Goal: Feedback & Contribution: Leave review/rating

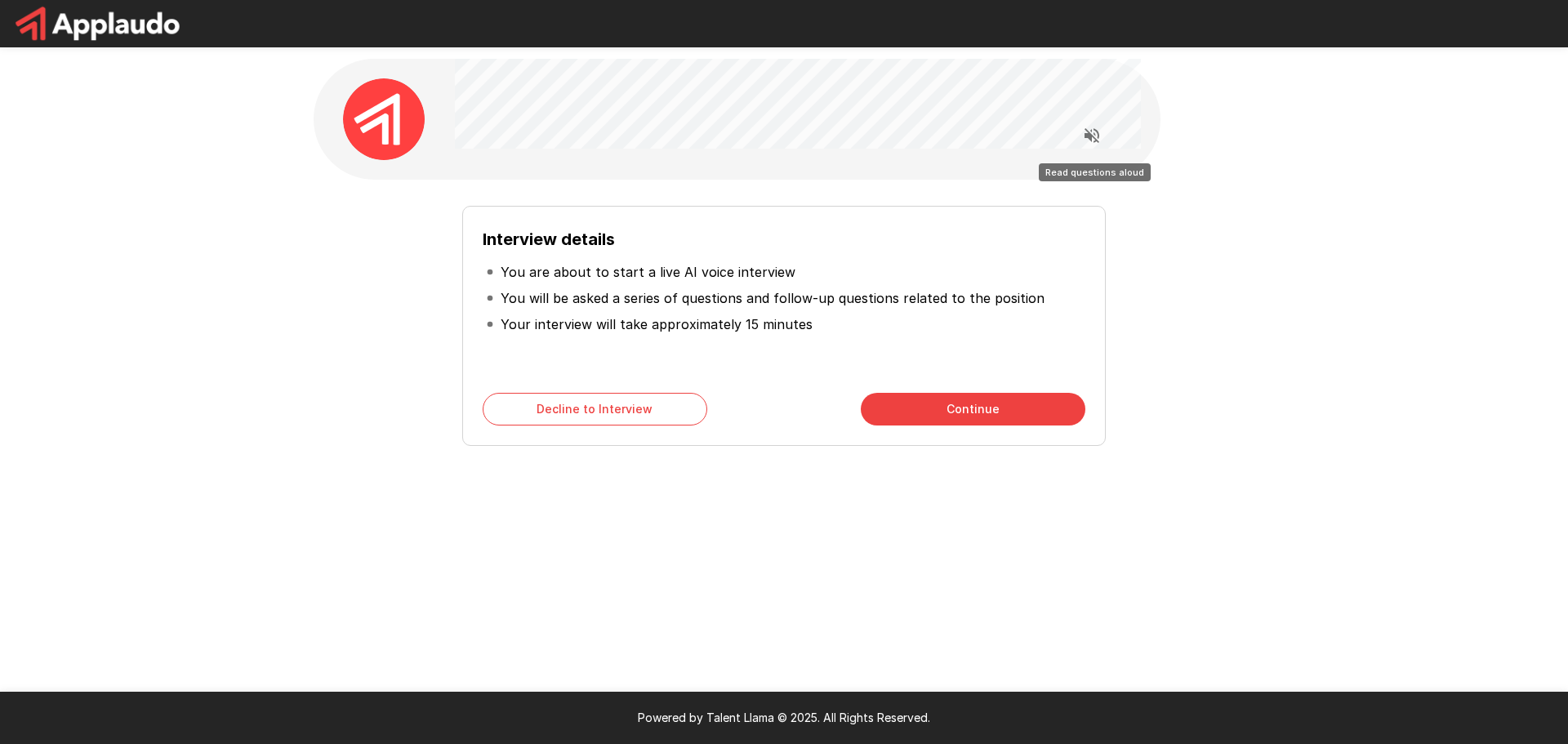
click at [1090, 135] on icon "Read questions aloud" at bounding box center [1092, 135] width 15 height 15
click at [1008, 410] on button "Continue" at bounding box center [973, 409] width 225 height 33
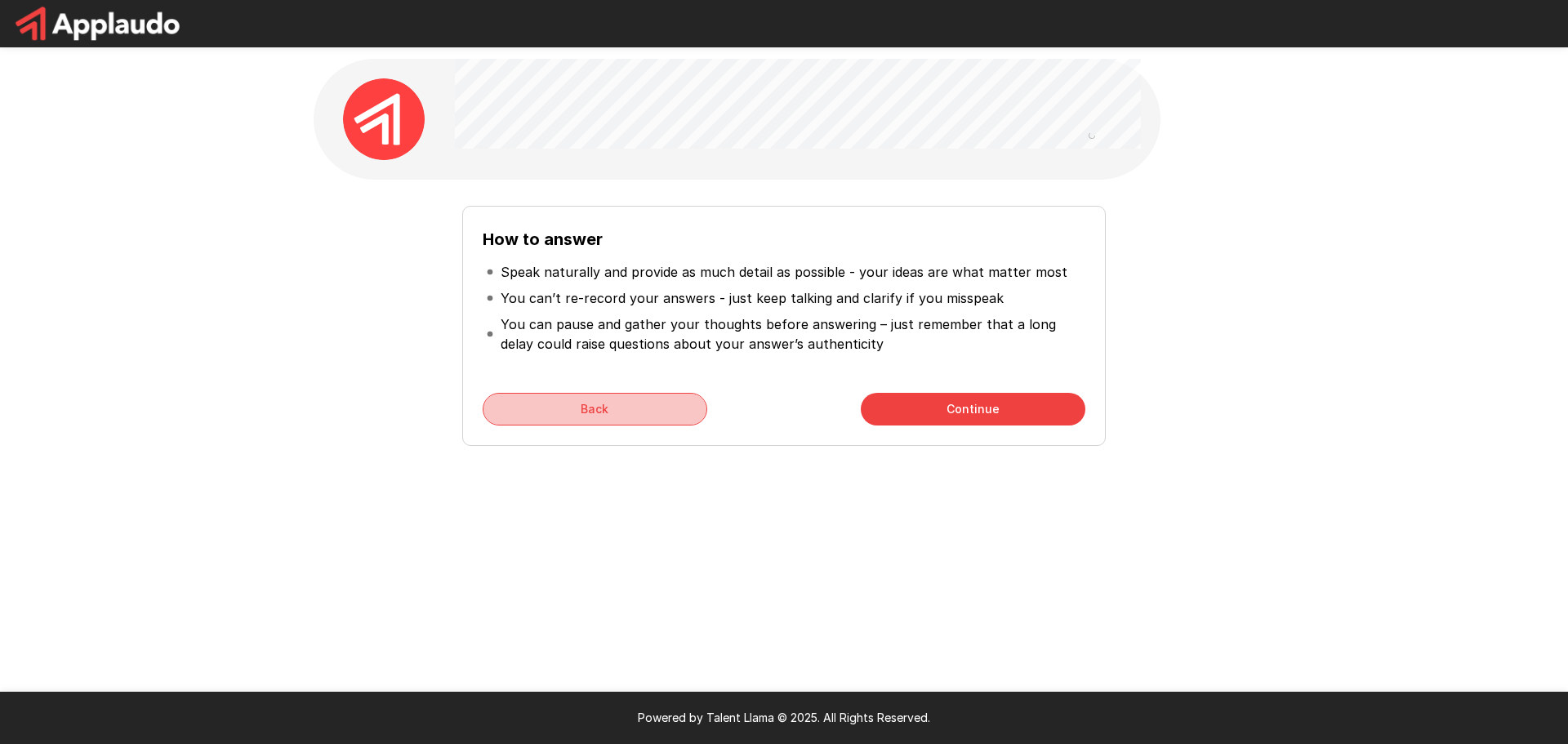
click at [648, 404] on button "Back" at bounding box center [594, 409] width 225 height 33
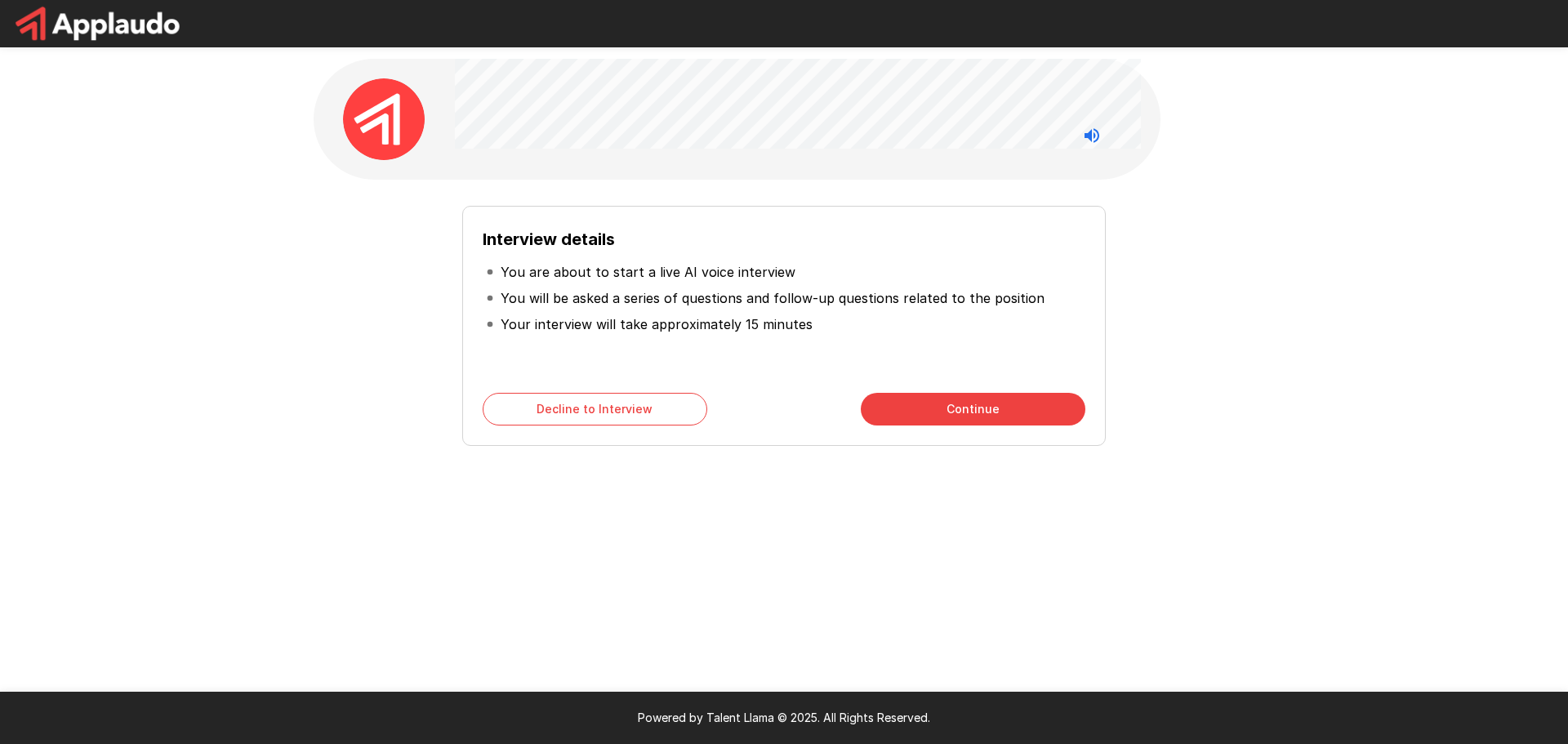
click at [288, 232] on div "Interview details You are about to start a live AI voice interview You will be …" at bounding box center [784, 292] width 1568 height 583
click at [1025, 401] on button "Continue" at bounding box center [973, 409] width 225 height 33
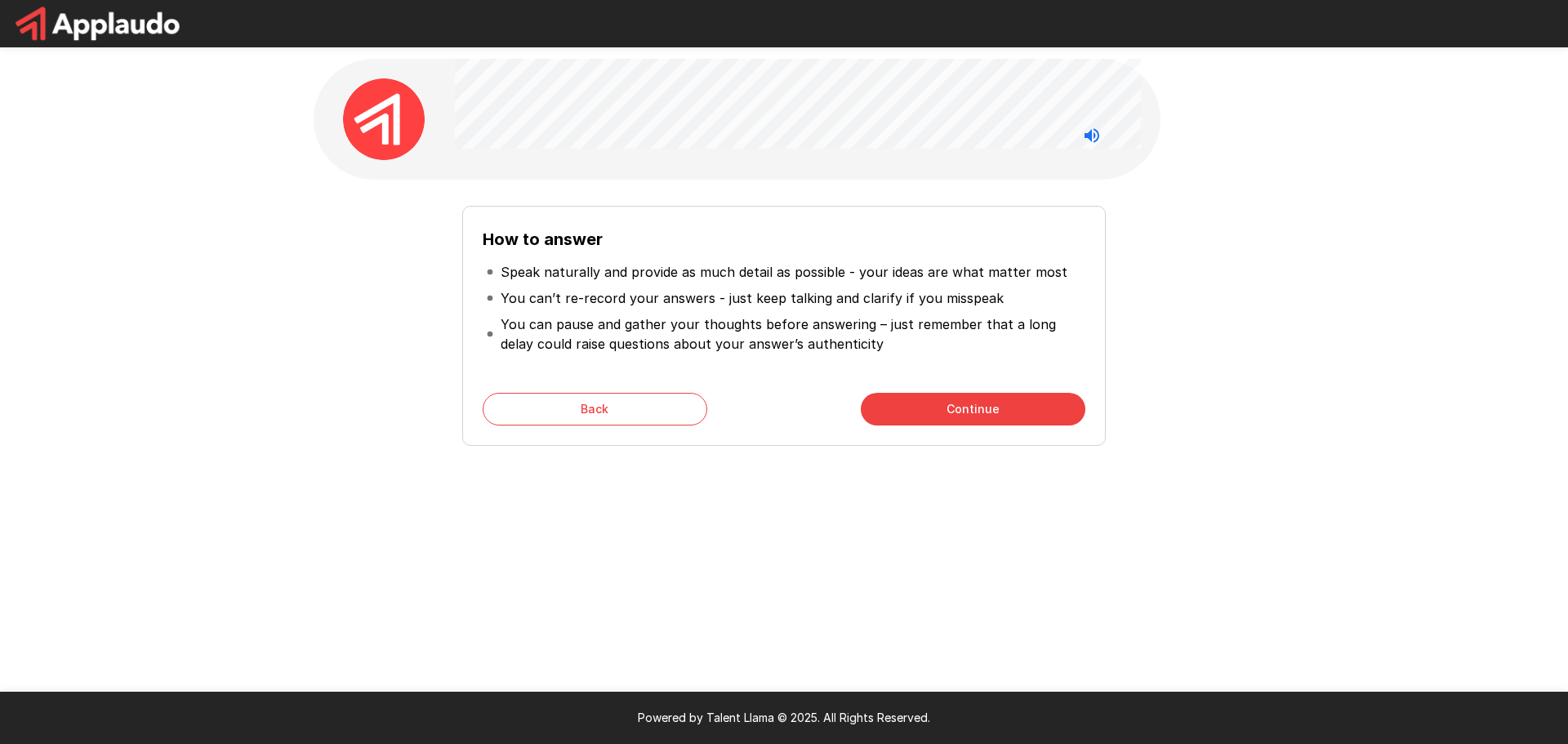
click at [990, 405] on button "Continue" at bounding box center [973, 409] width 225 height 33
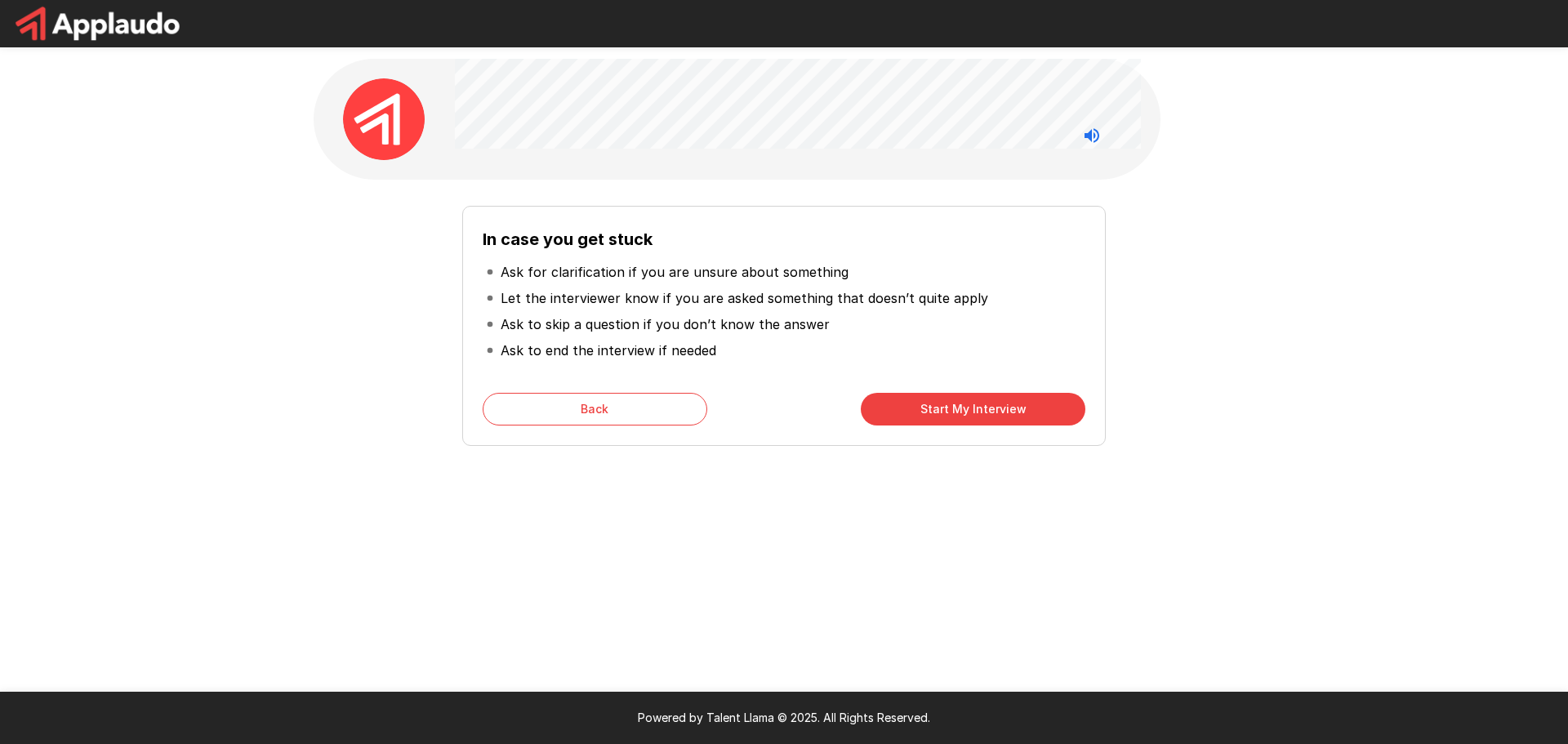
click at [607, 243] on b "In case you get stuck" at bounding box center [567, 239] width 170 height 20
click at [596, 207] on div at bounding box center [596, 207] width 0 height 0
click at [773, 269] on p "Ask for clarification if you are unsure about something" at bounding box center [674, 272] width 348 height 20
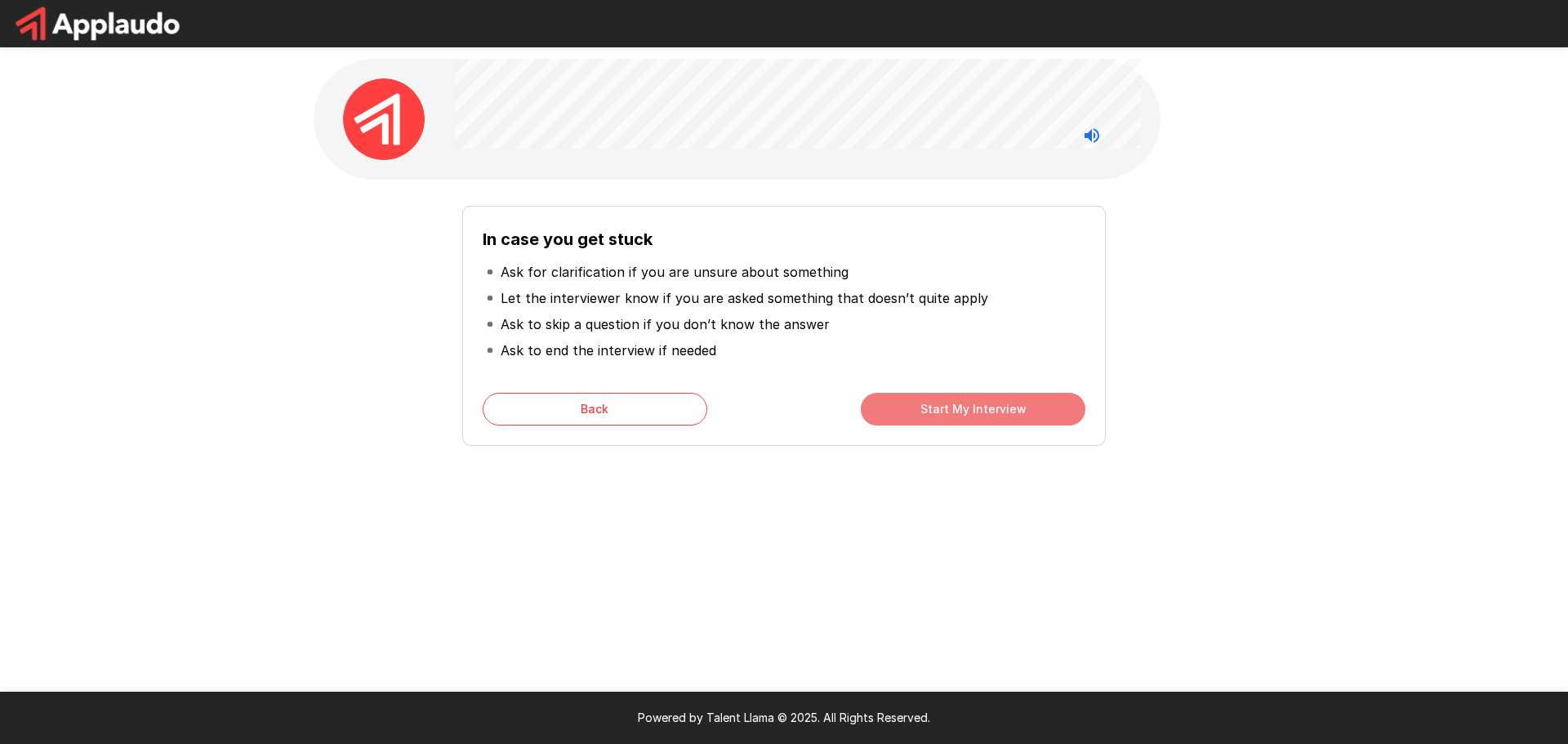
click at [948, 405] on button "Start My Interview" at bounding box center [973, 409] width 225 height 33
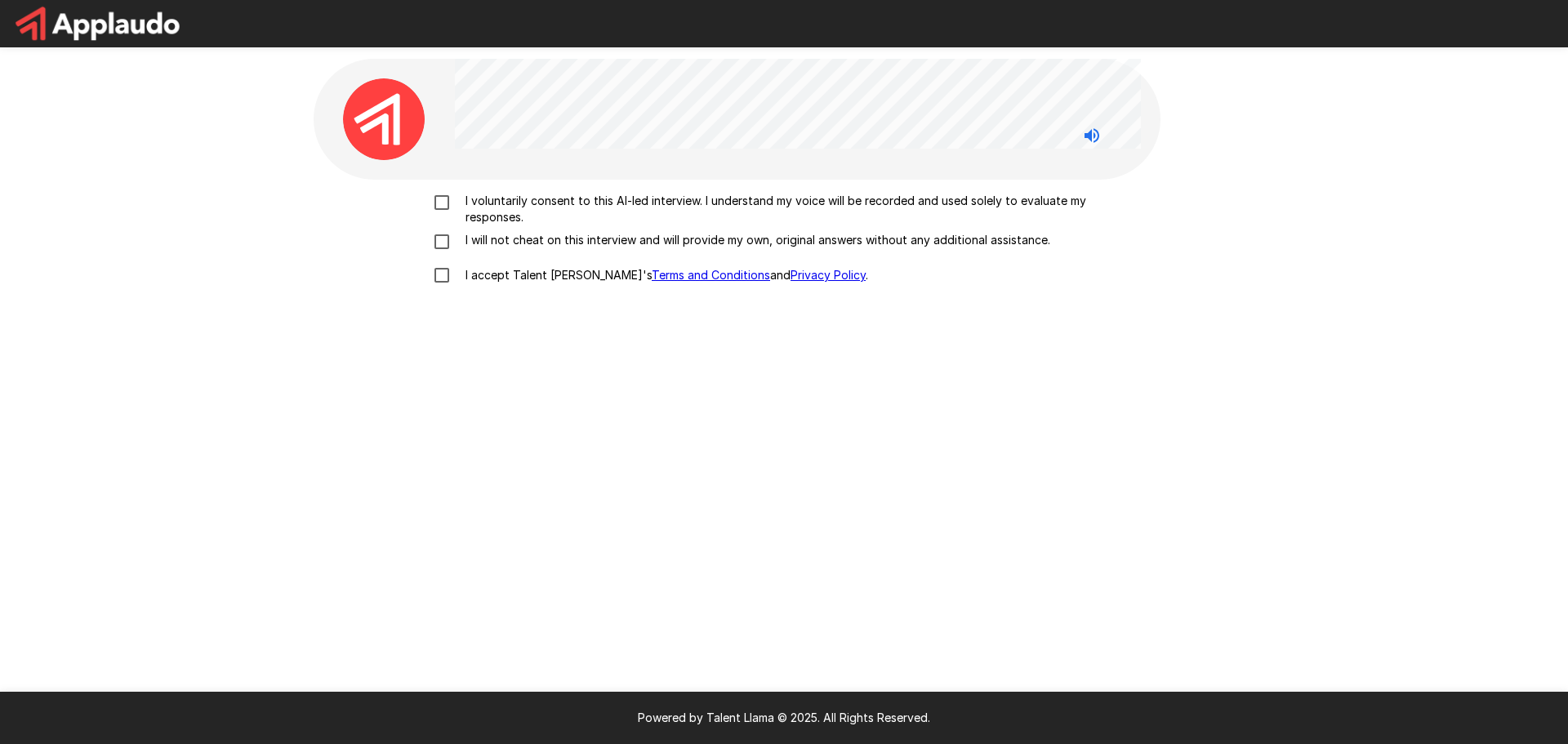
click at [481, 370] on div "I voluntarily consent to this AI-led interview. I understand my voice will be r…" at bounding box center [784, 394] width 941 height 429
click at [503, 208] on p "I voluntarily consent to this AI-led interview. I understand my voice will be r…" at bounding box center [801, 209] width 685 height 33
click at [514, 240] on p "I will not cheat on this interview and will provide my own, original answers wi…" at bounding box center [754, 240] width 592 height 16
click at [508, 273] on p "I accept Talent Llama's Terms and Conditions and Privacy Policy ." at bounding box center [663, 275] width 409 height 16
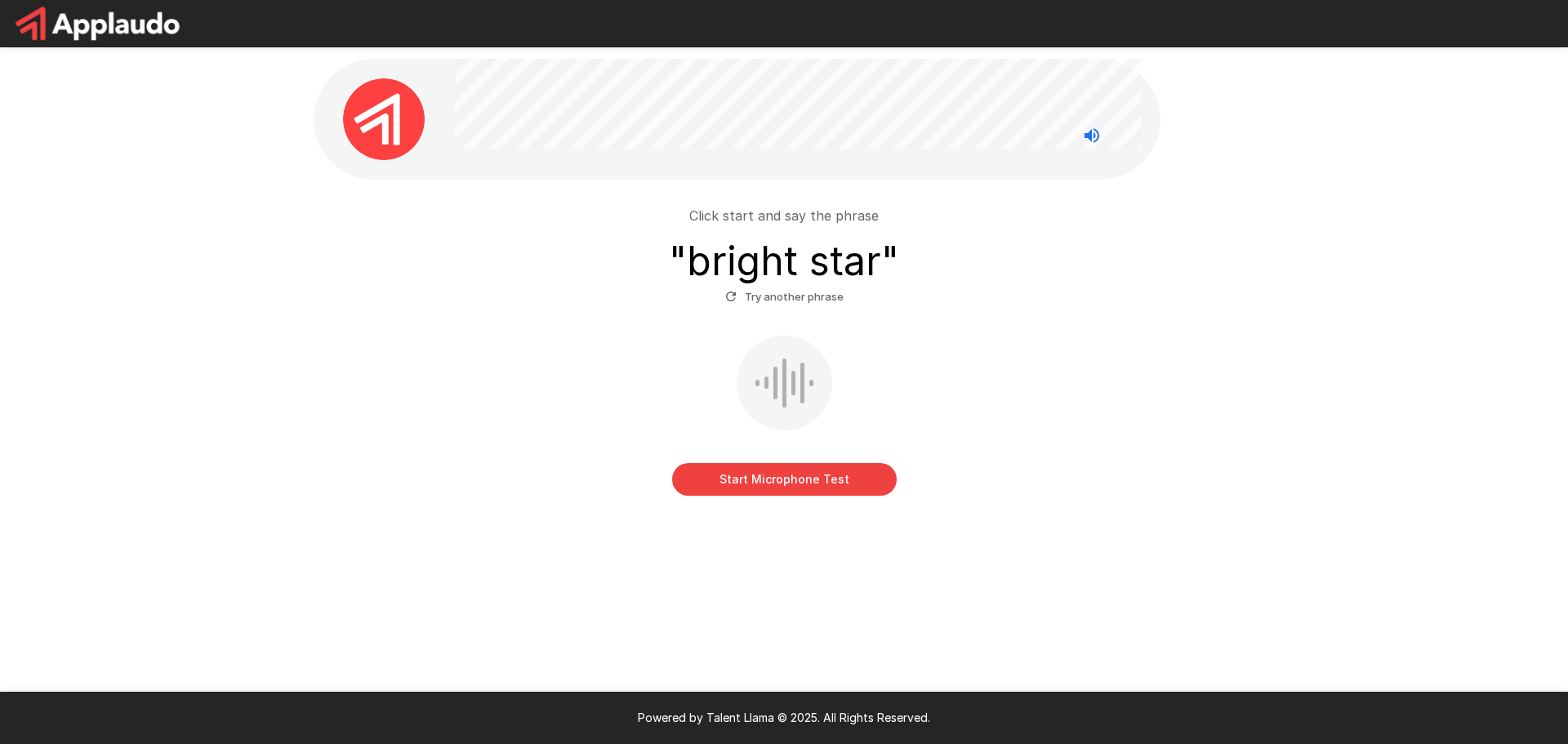
click at [832, 255] on h3 "" bright star "" at bounding box center [784, 261] width 230 height 46
click at [822, 214] on div at bounding box center [822, 214] width 0 height 0
click at [834, 251] on h3 "" bright star "" at bounding box center [784, 261] width 230 height 46
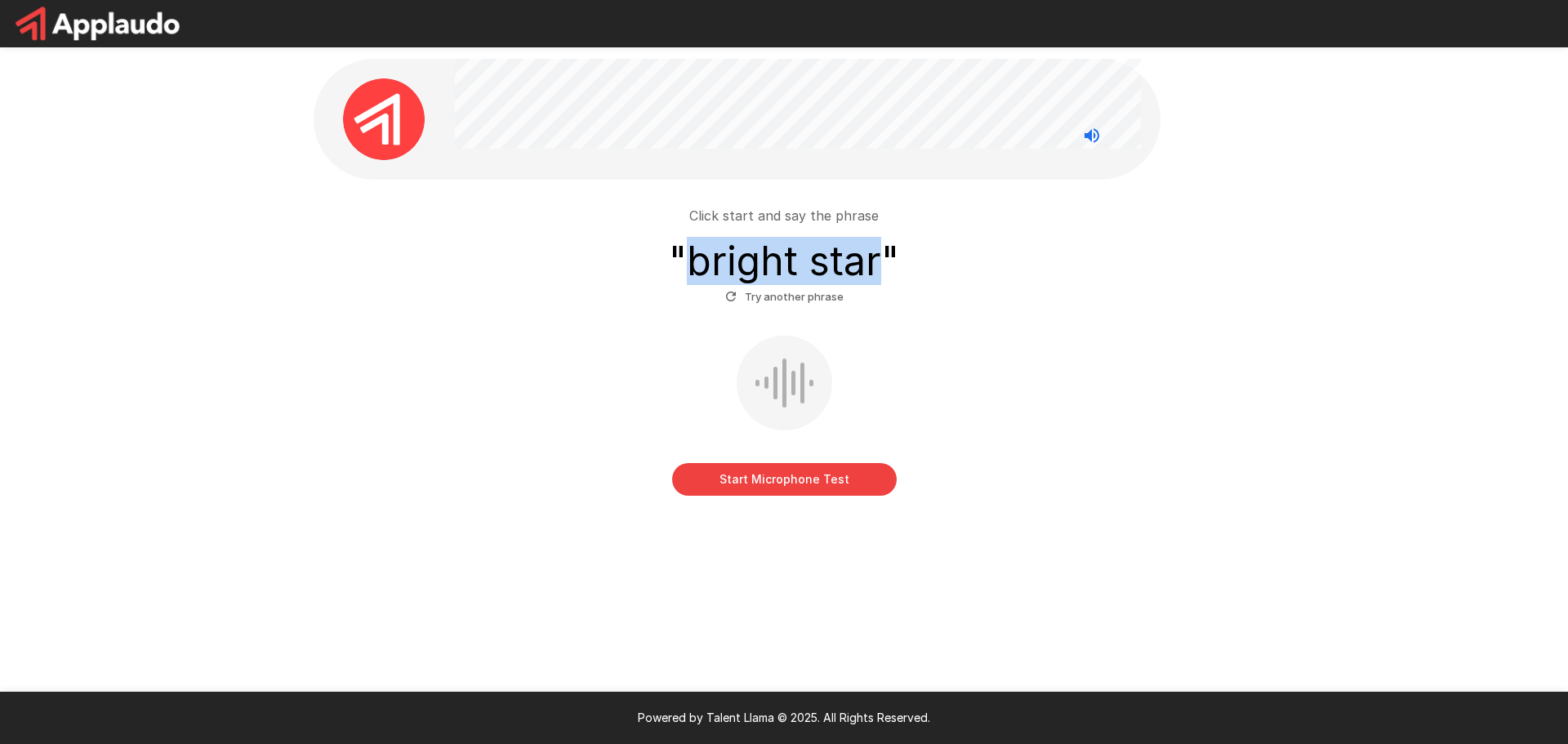
drag, startPoint x: 879, startPoint y: 261, endPoint x: 695, endPoint y: 262, distance: 184.0
click at [695, 262] on h3 "" bright star "" at bounding box center [784, 261] width 230 height 46
copy h3 "bright star"
click at [685, 286] on div at bounding box center [685, 286] width 0 height 0
click at [326, 743] on div at bounding box center [163, 744] width 326 height 0
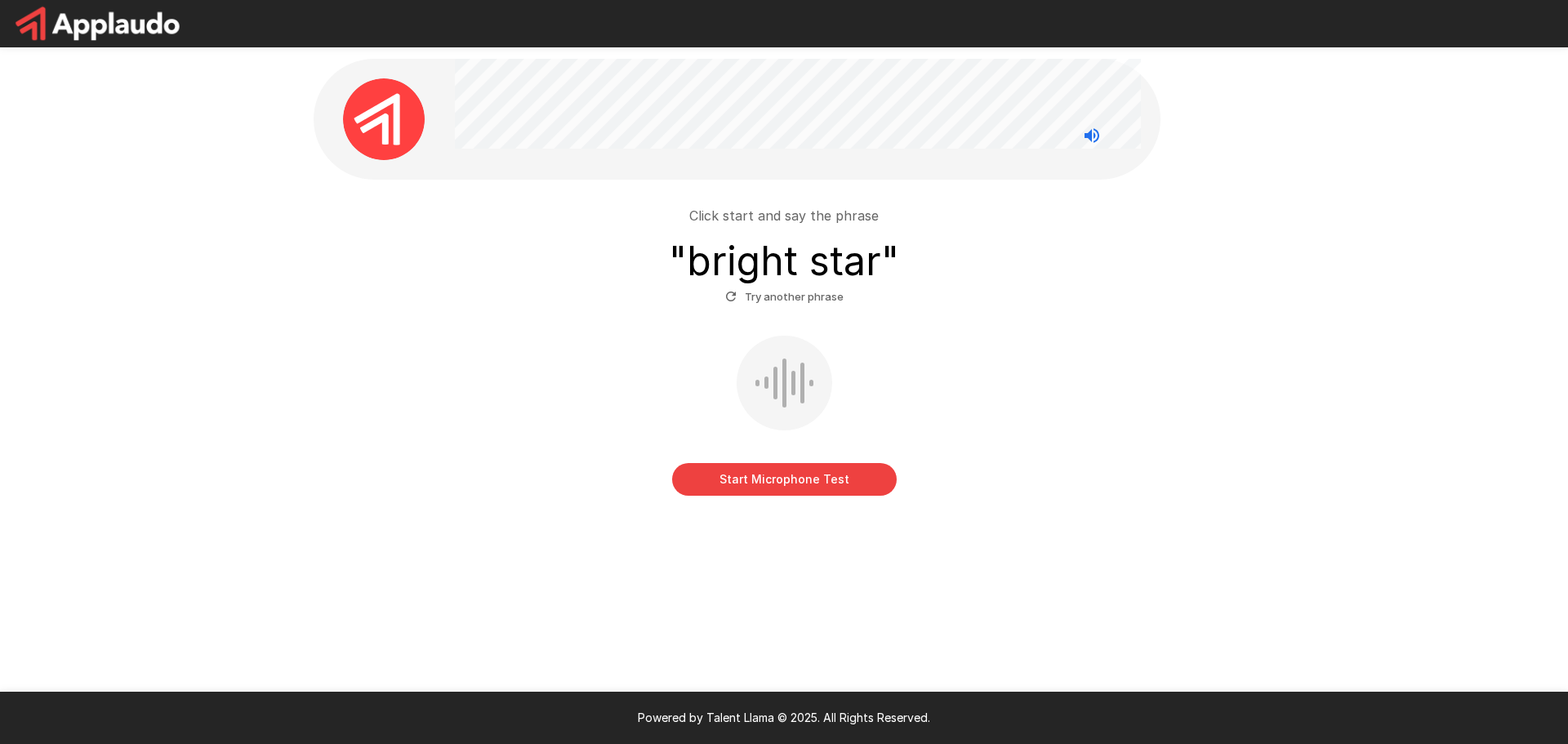
click at [988, 227] on div "Click start and say the phrase " bright star " Try another phrase" at bounding box center [784, 258] width 927 height 103
click at [806, 474] on button "Start Microphone Test" at bounding box center [784, 479] width 225 height 33
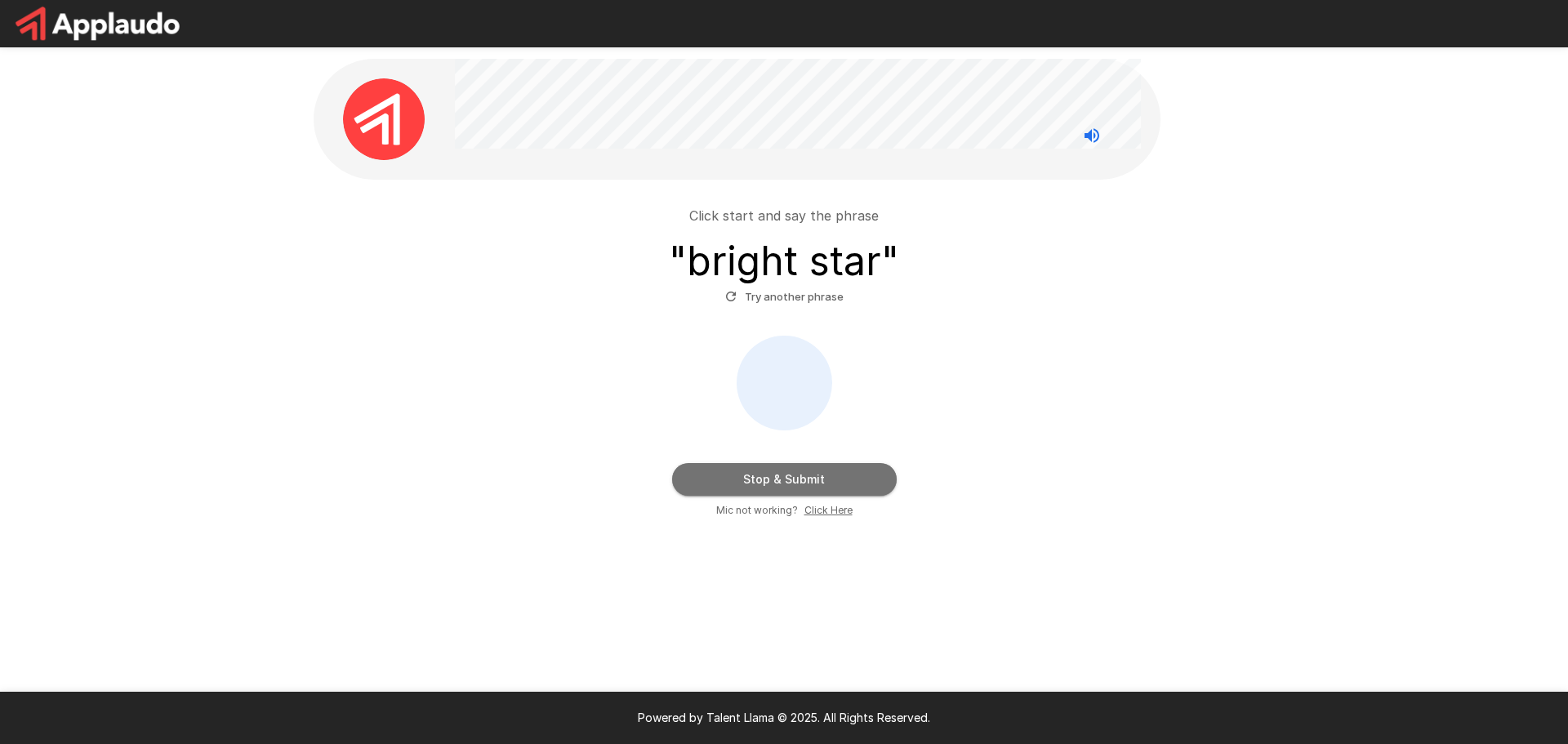
click at [803, 480] on button "Stop & Submit" at bounding box center [784, 479] width 225 height 33
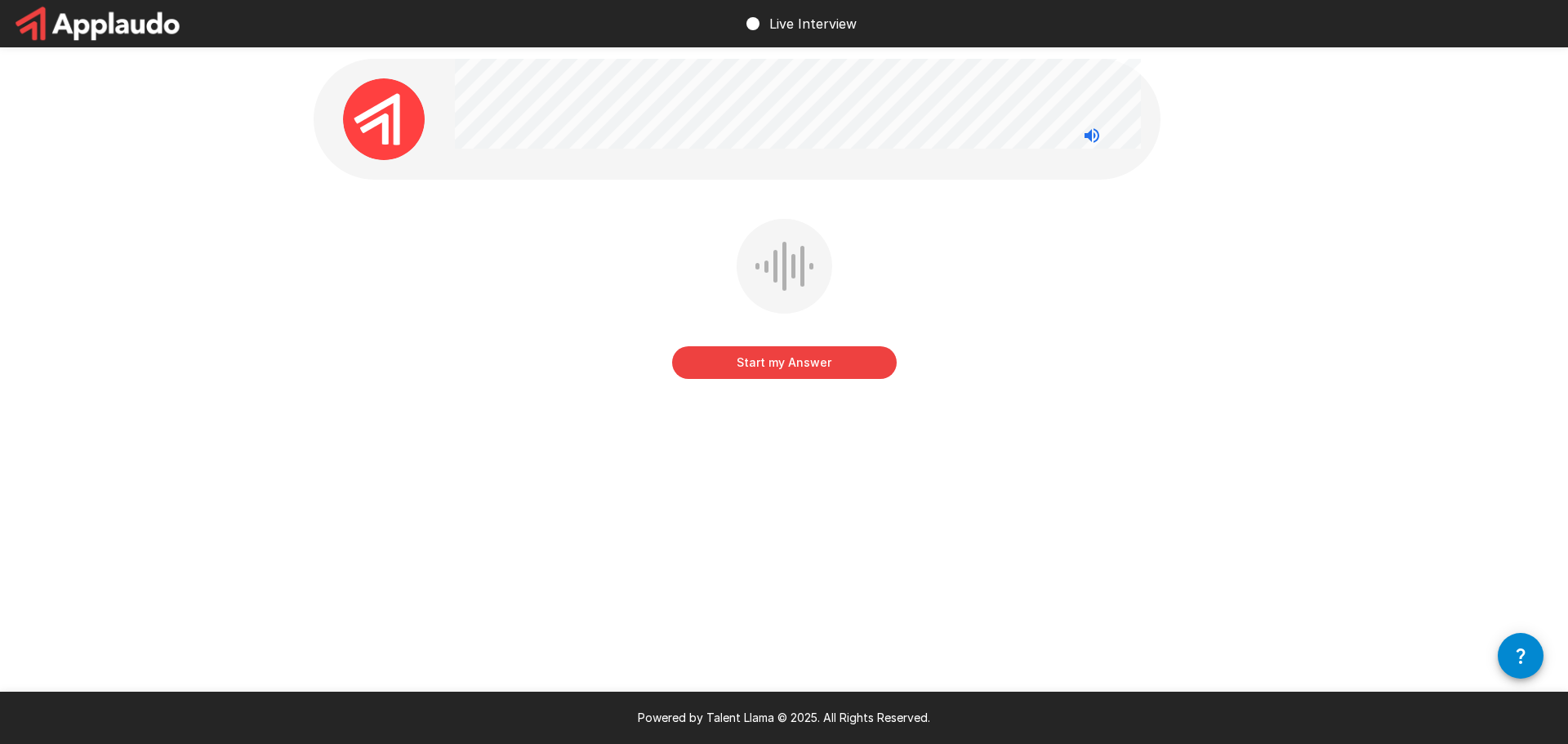
click at [801, 359] on button "Start my Answer" at bounding box center [784, 362] width 225 height 33
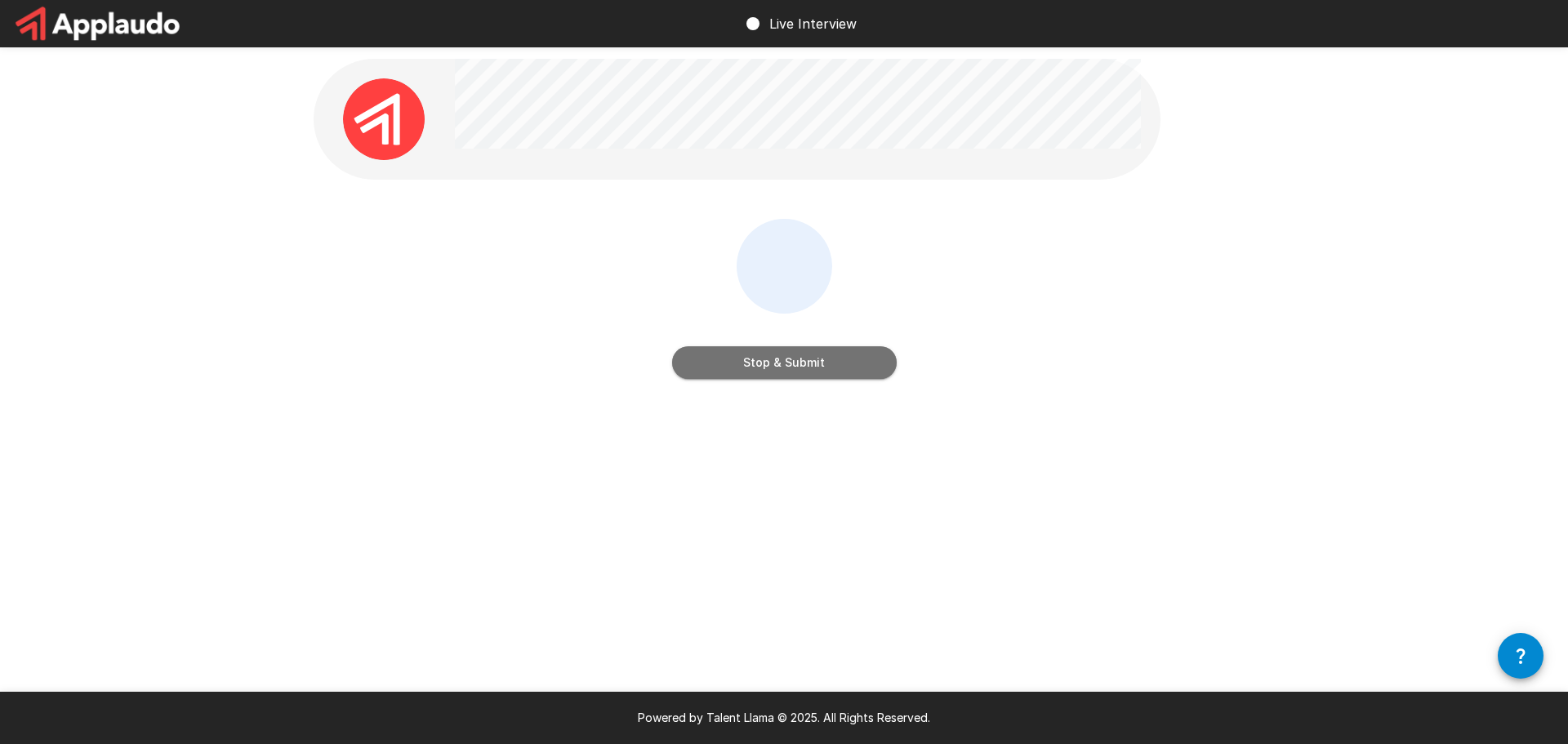
click at [815, 363] on button "Stop & Submit" at bounding box center [784, 362] width 225 height 33
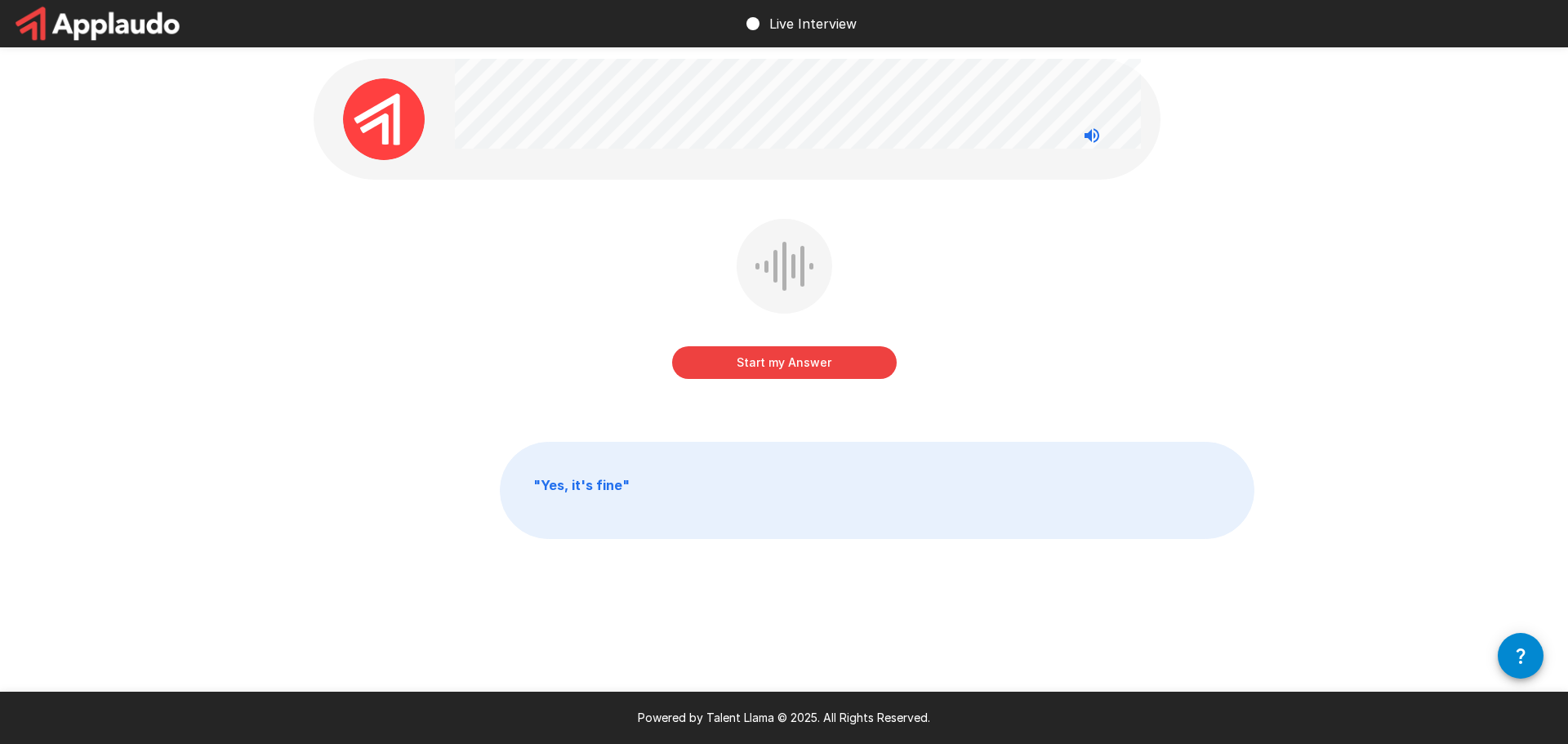
click at [826, 369] on button "Start my Answer" at bounding box center [784, 362] width 225 height 33
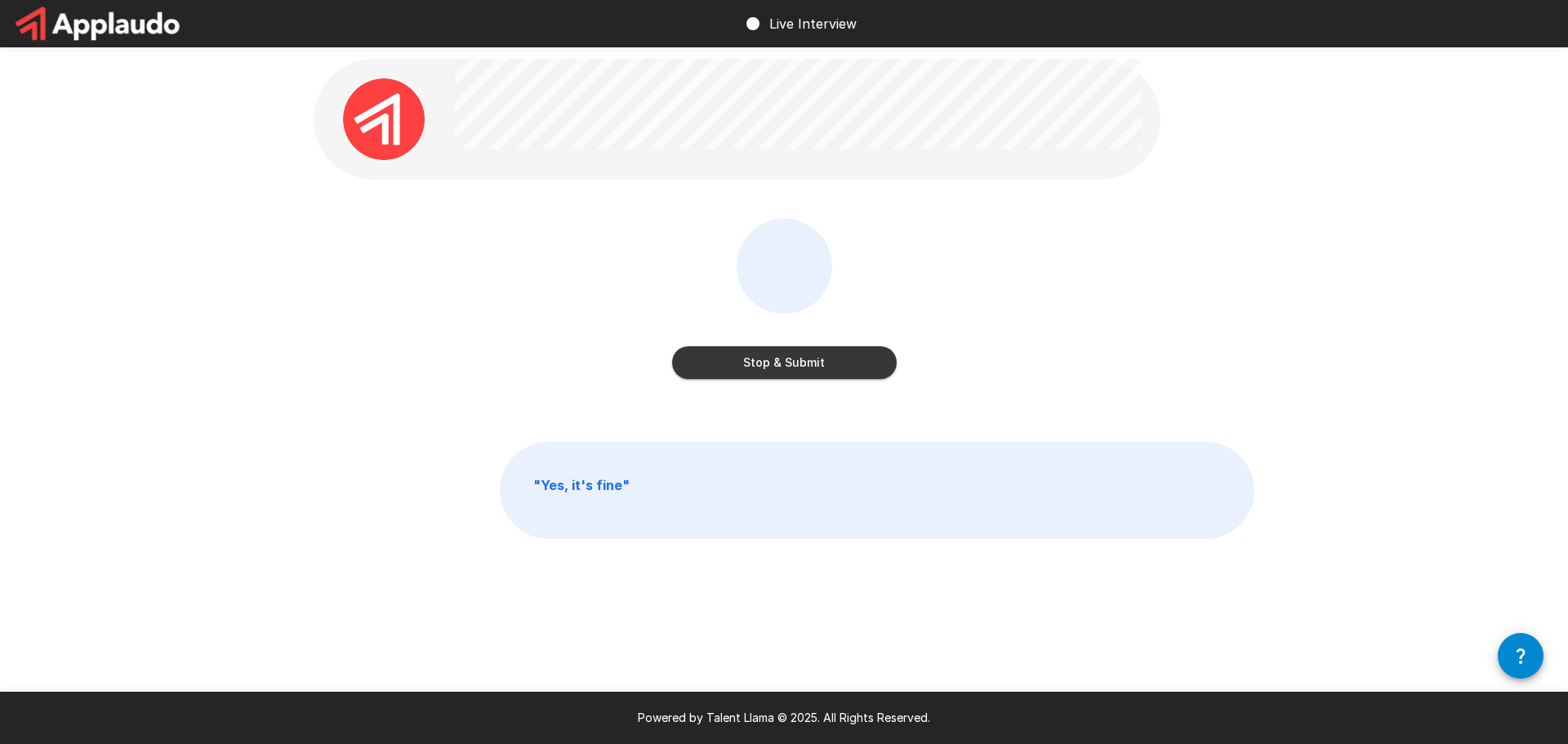
click at [826, 369] on button "Stop & Submit" at bounding box center [784, 362] width 225 height 33
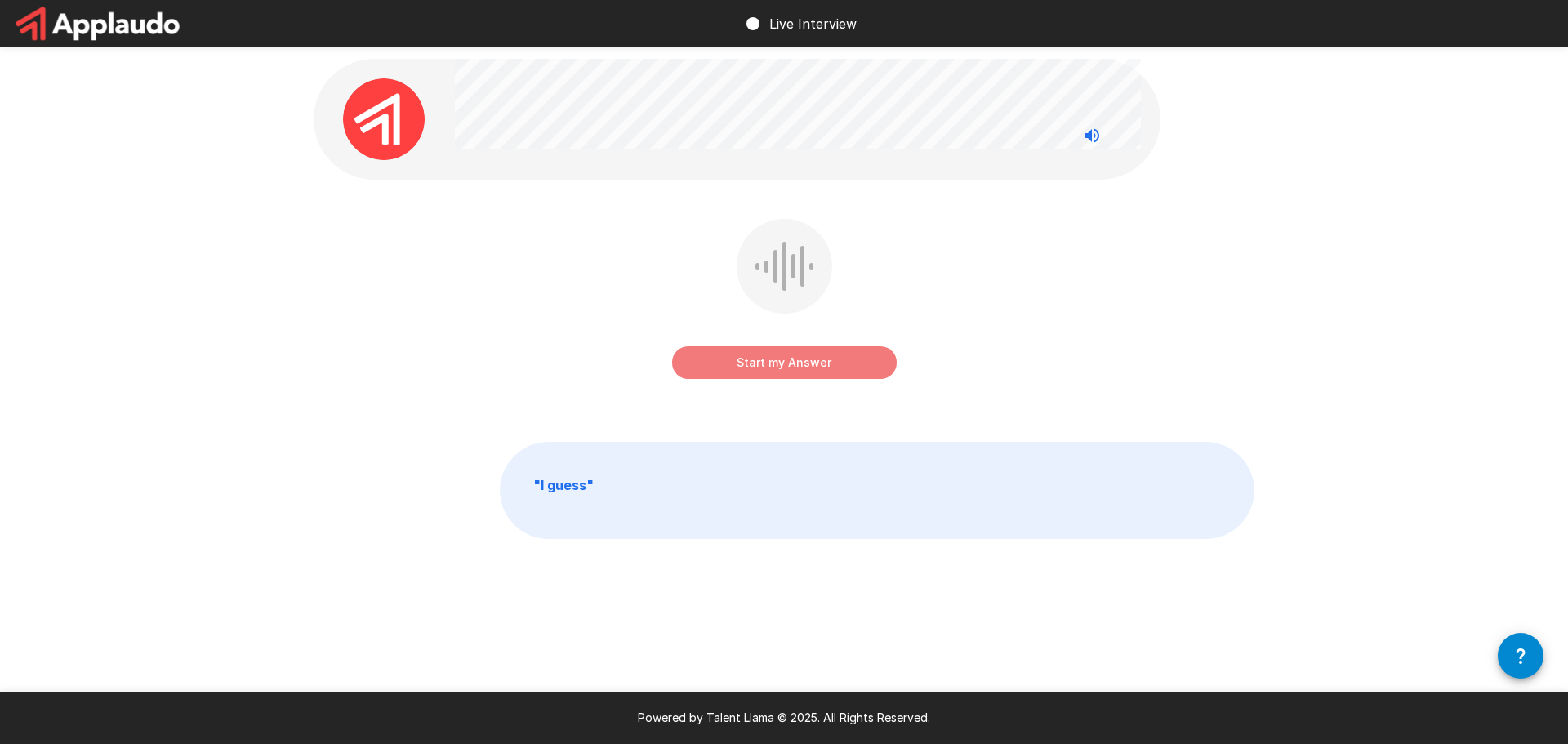
click at [803, 358] on button "Start my Answer" at bounding box center [784, 362] width 225 height 33
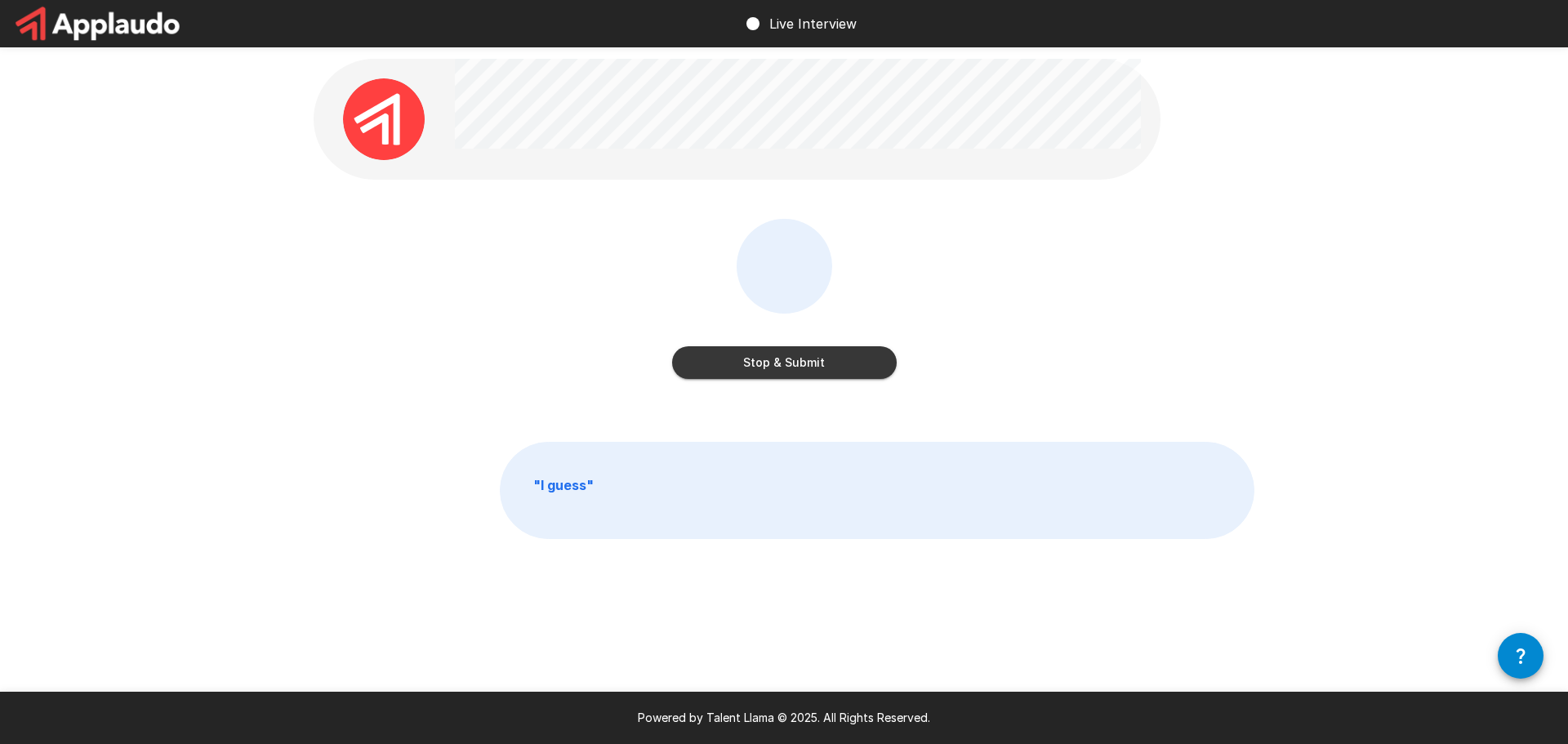
click at [791, 364] on button "Stop & Submit" at bounding box center [784, 362] width 225 height 33
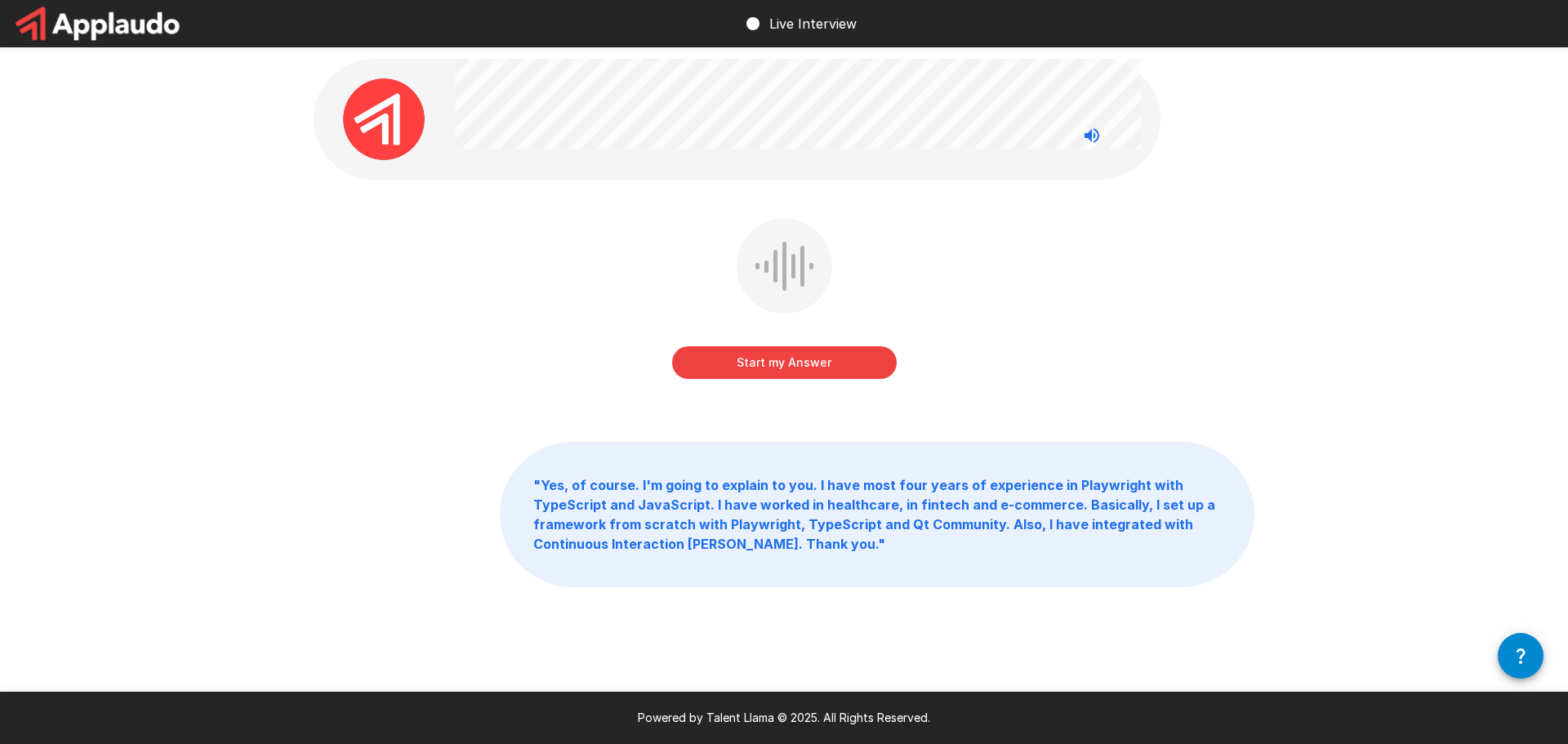
click at [806, 362] on button "Start my Answer" at bounding box center [784, 362] width 225 height 33
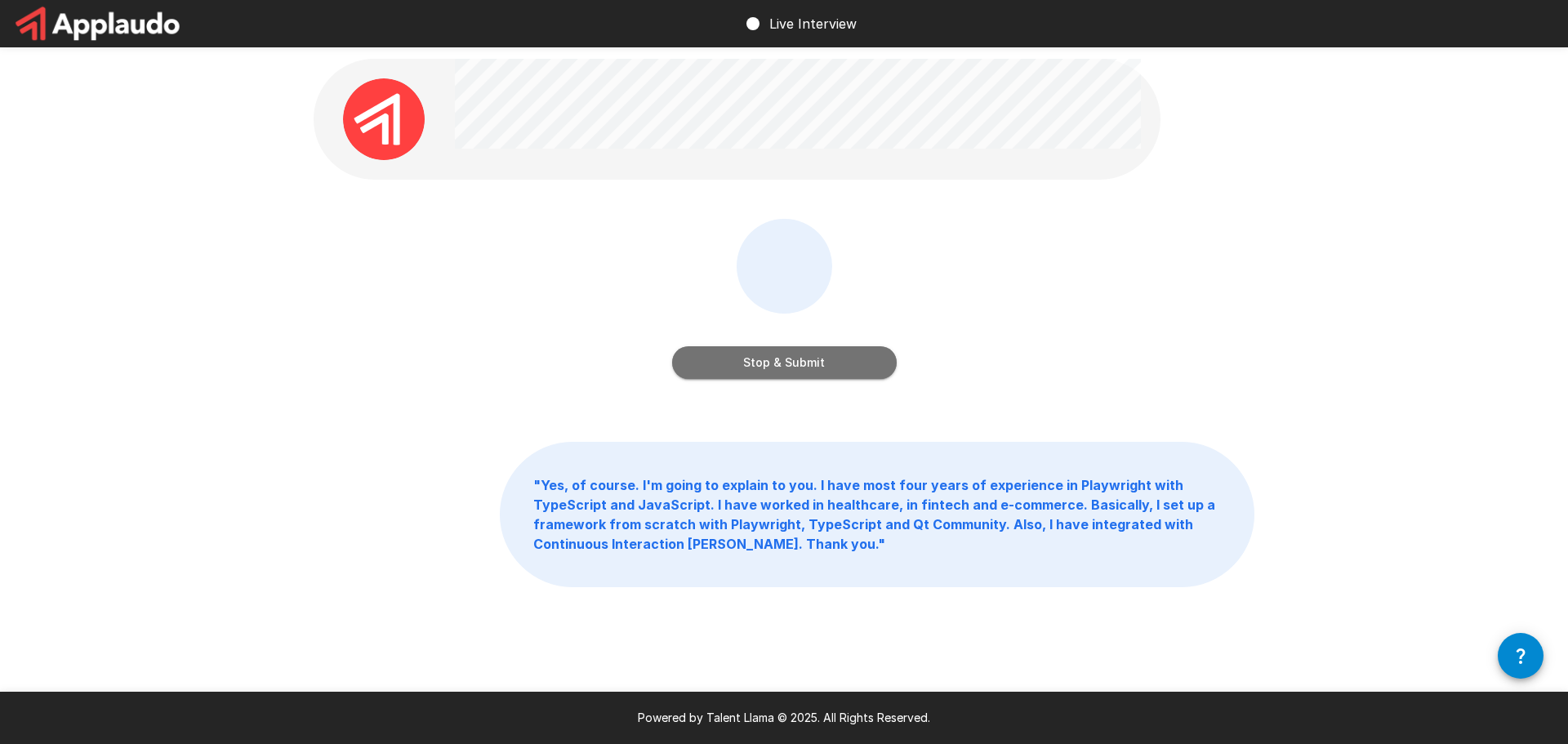
click at [803, 363] on button "Stop & Submit" at bounding box center [784, 362] width 225 height 33
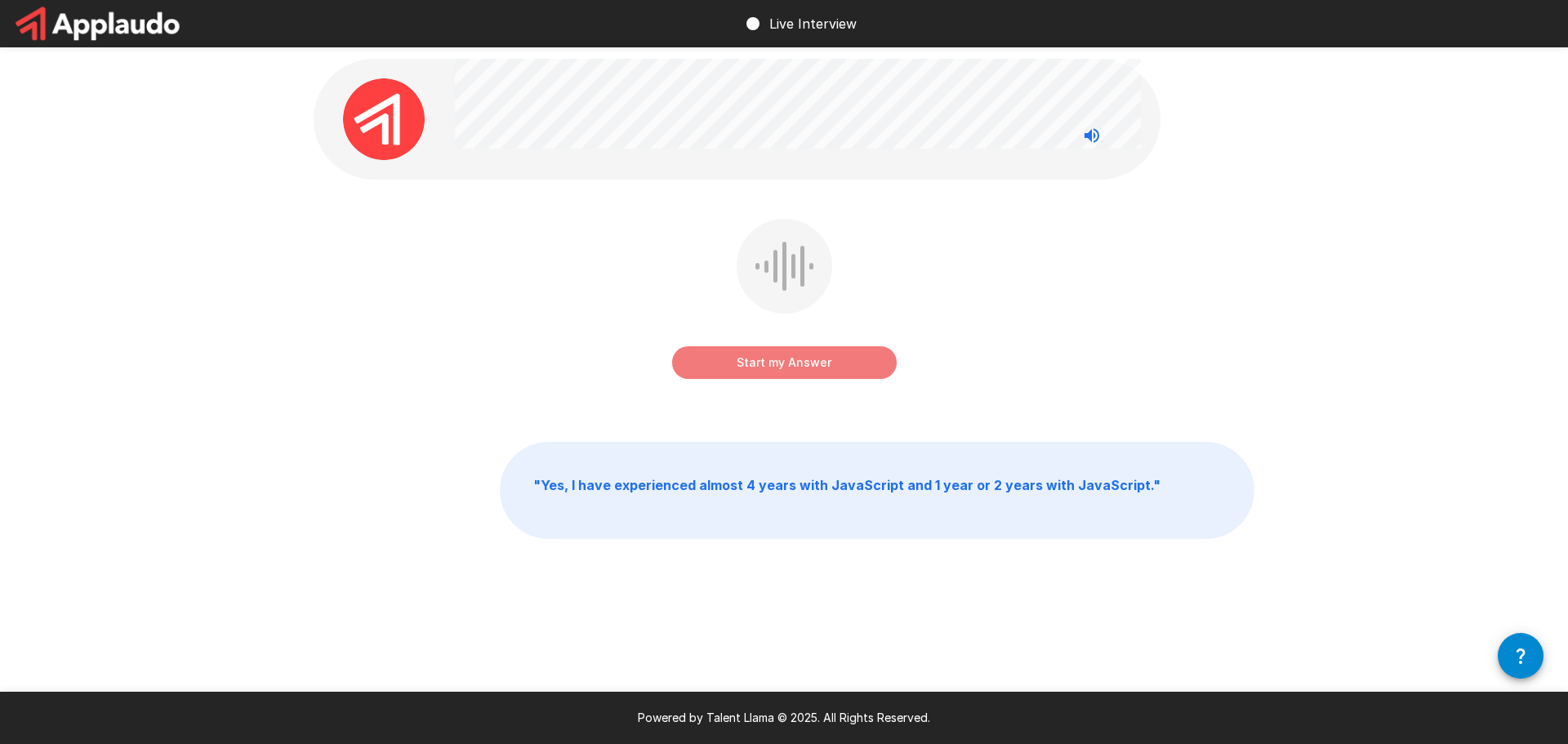
click at [808, 363] on button "Start my Answer" at bounding box center [784, 362] width 225 height 33
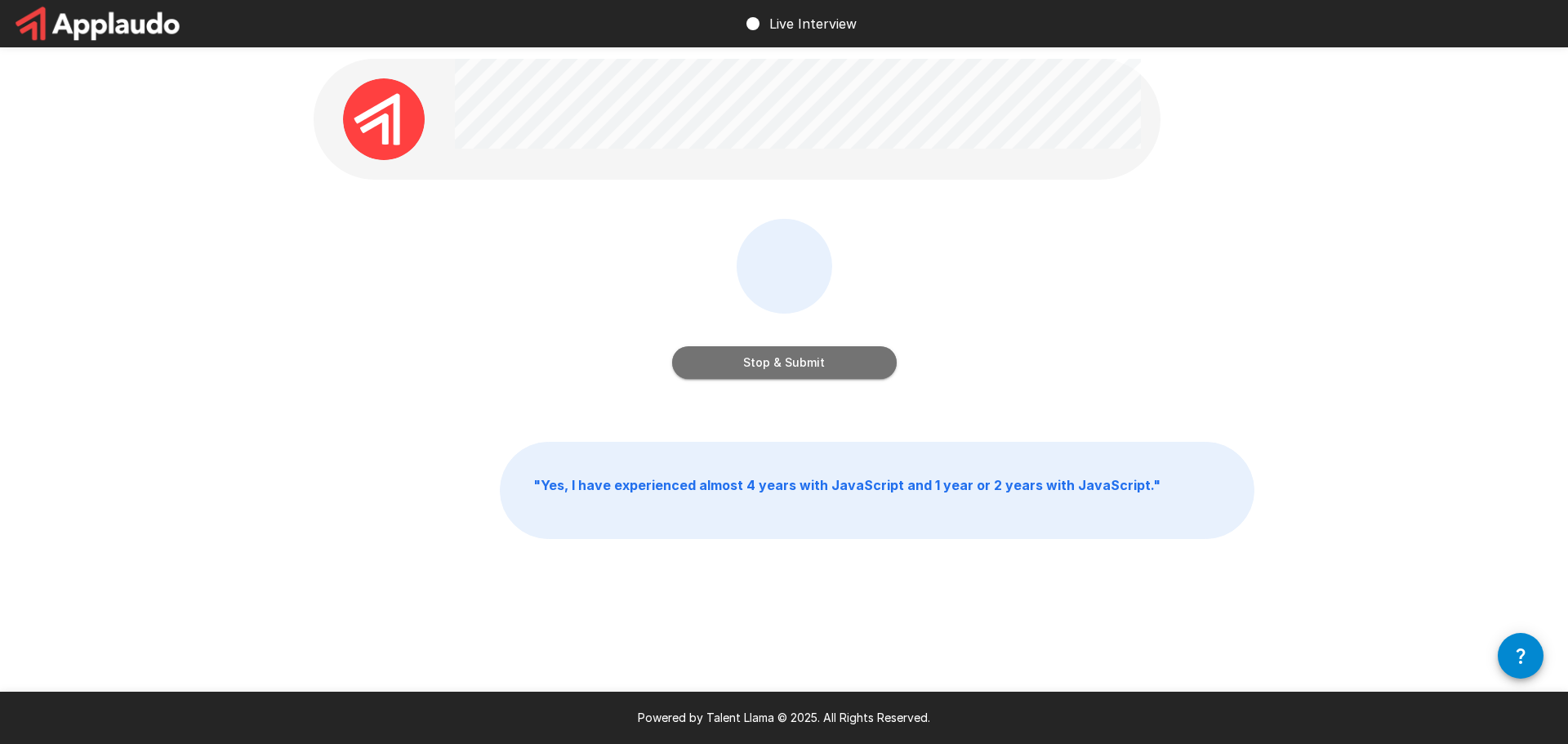
click at [805, 363] on button "Stop & Submit" at bounding box center [784, 362] width 225 height 33
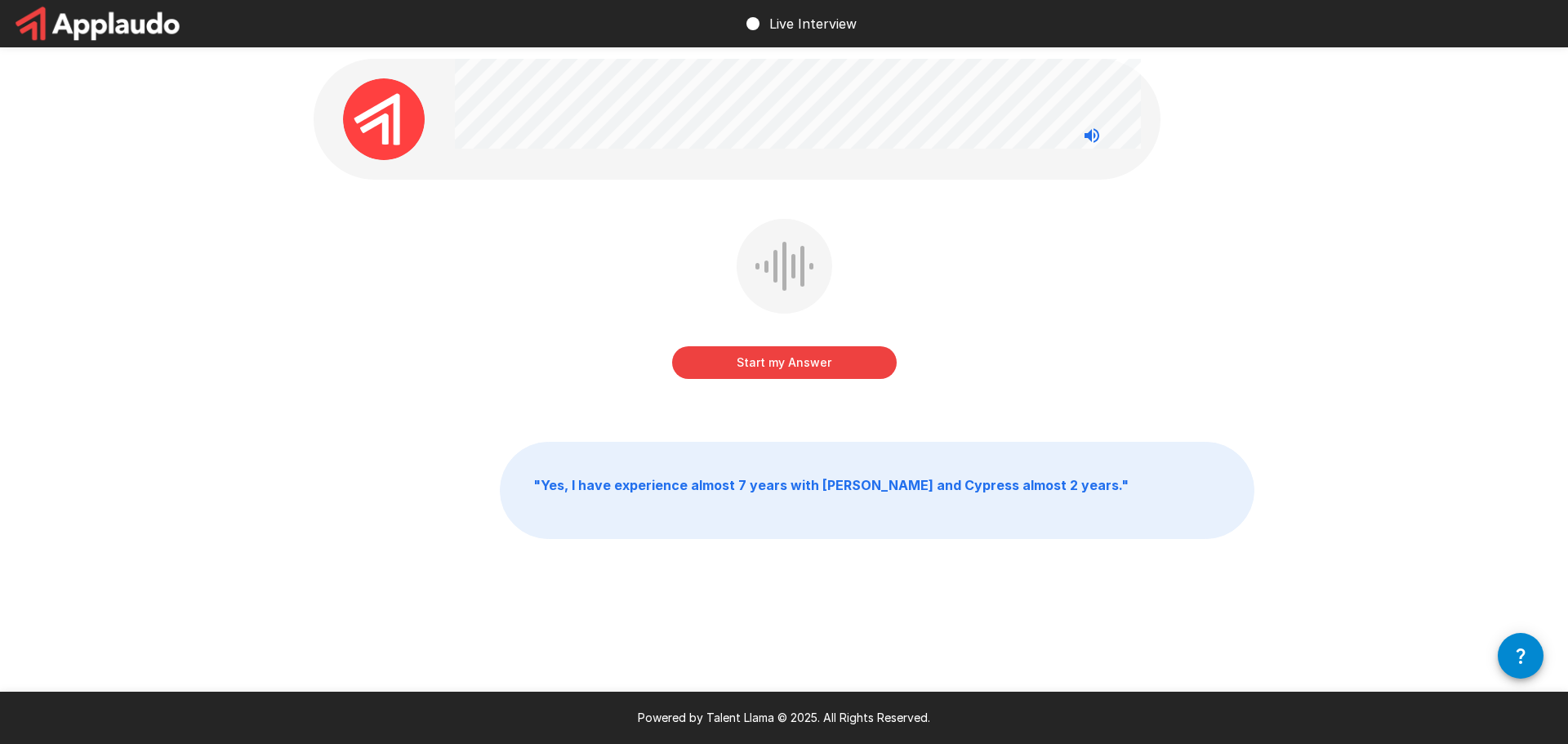
click at [802, 358] on button "Start my Answer" at bounding box center [784, 362] width 225 height 33
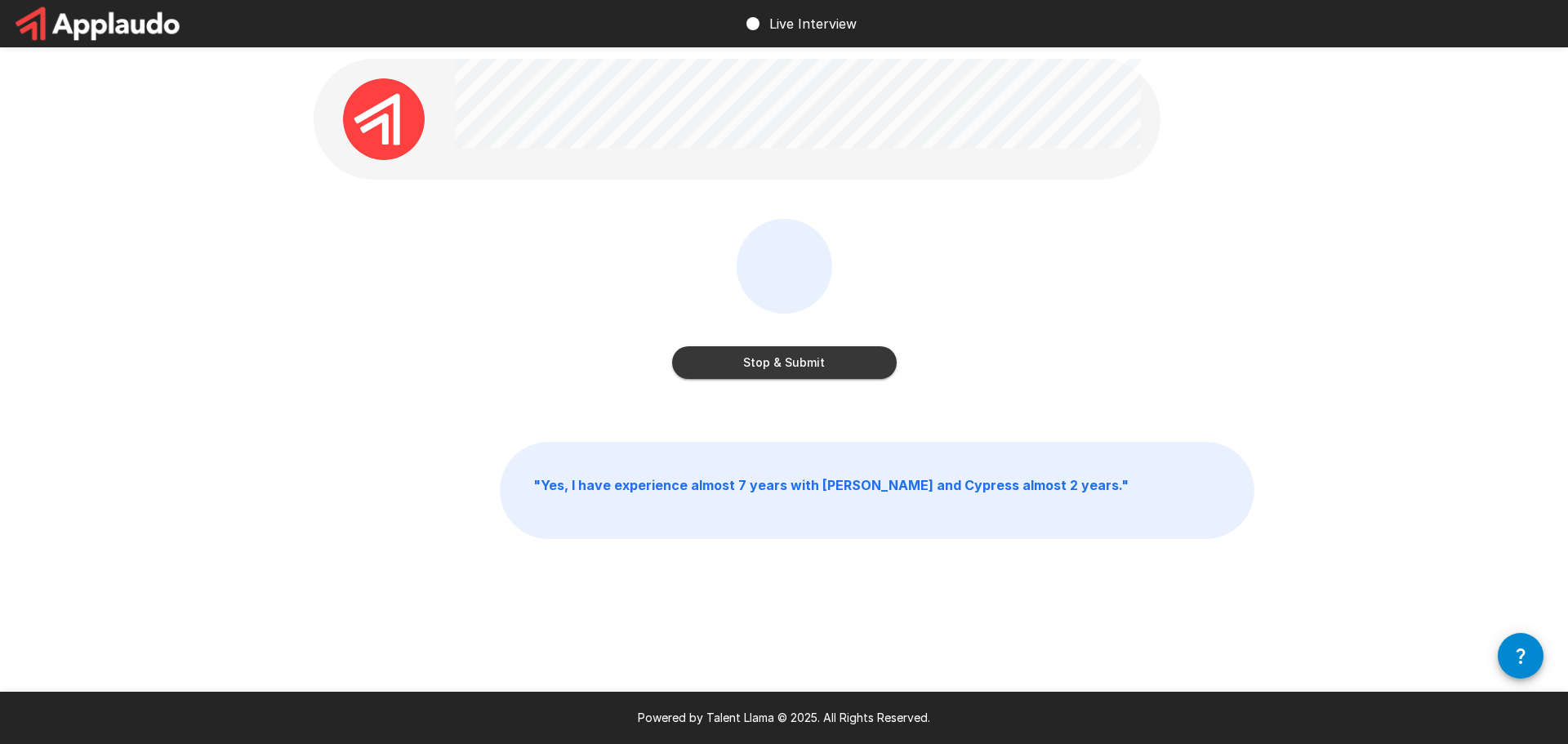
click at [802, 358] on button "Stop & Submit" at bounding box center [784, 362] width 225 height 33
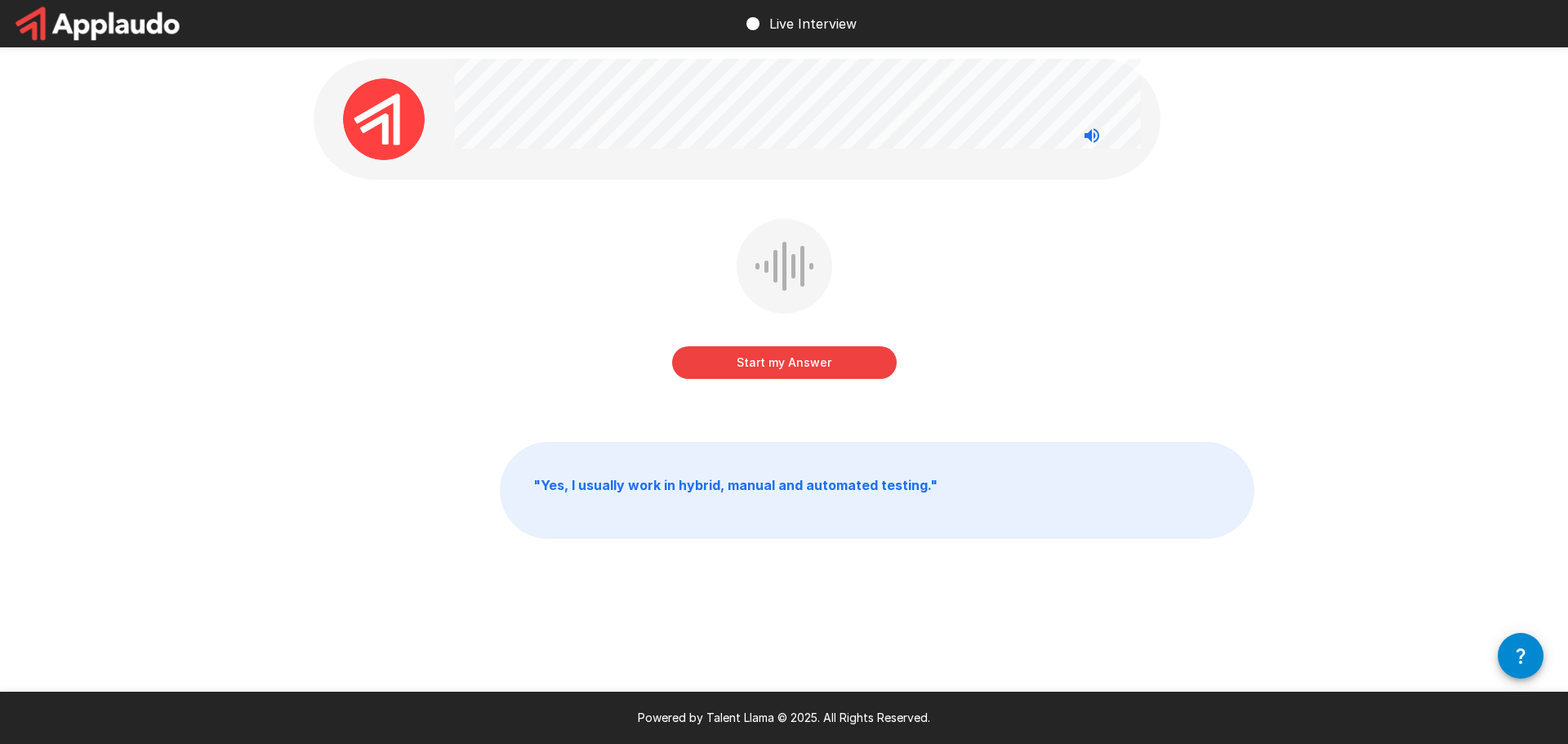
click at [785, 366] on button "Start my Answer" at bounding box center [784, 362] width 225 height 33
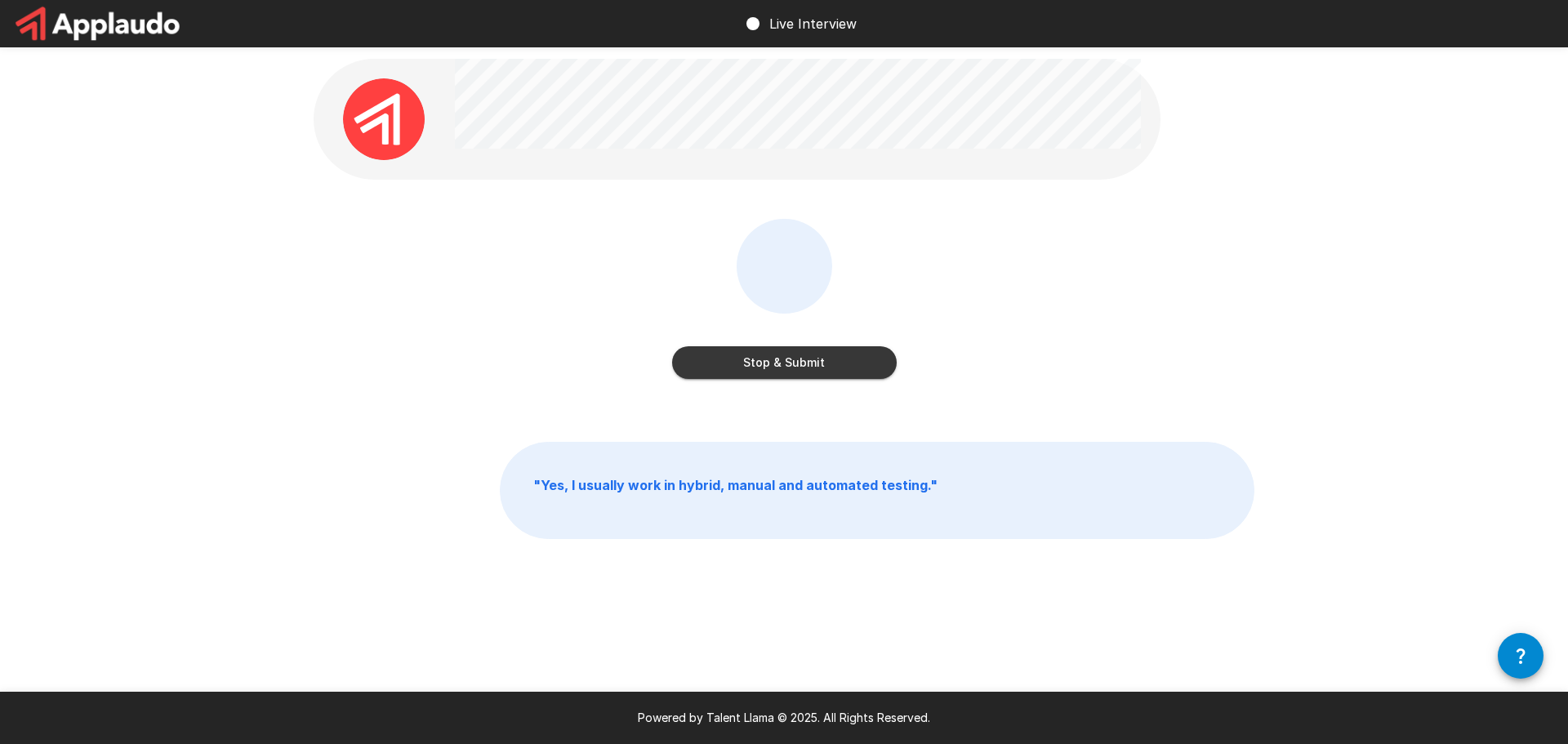
click at [801, 354] on button "Stop & Submit" at bounding box center [784, 362] width 225 height 33
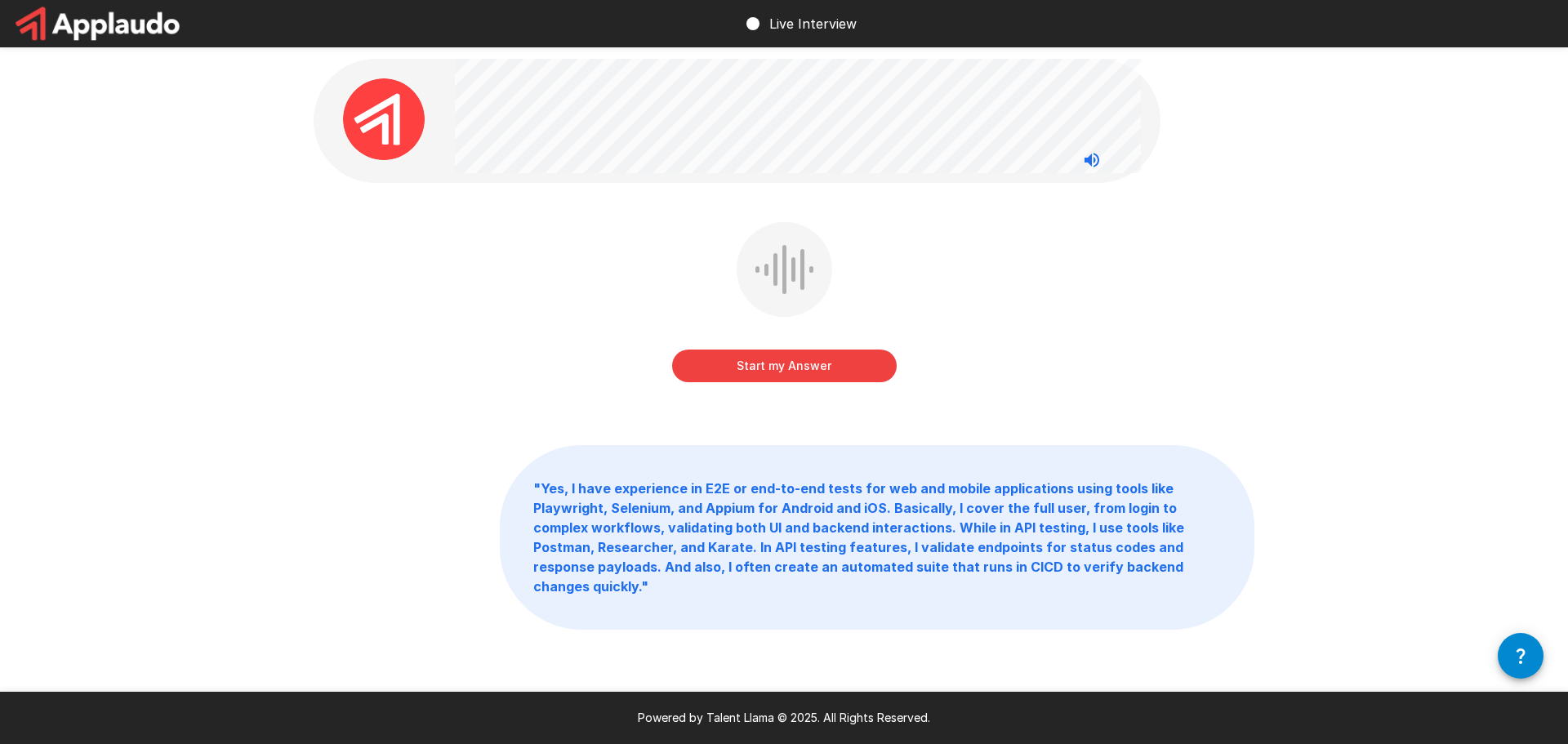
click at [829, 362] on button "Start my Answer" at bounding box center [784, 366] width 225 height 33
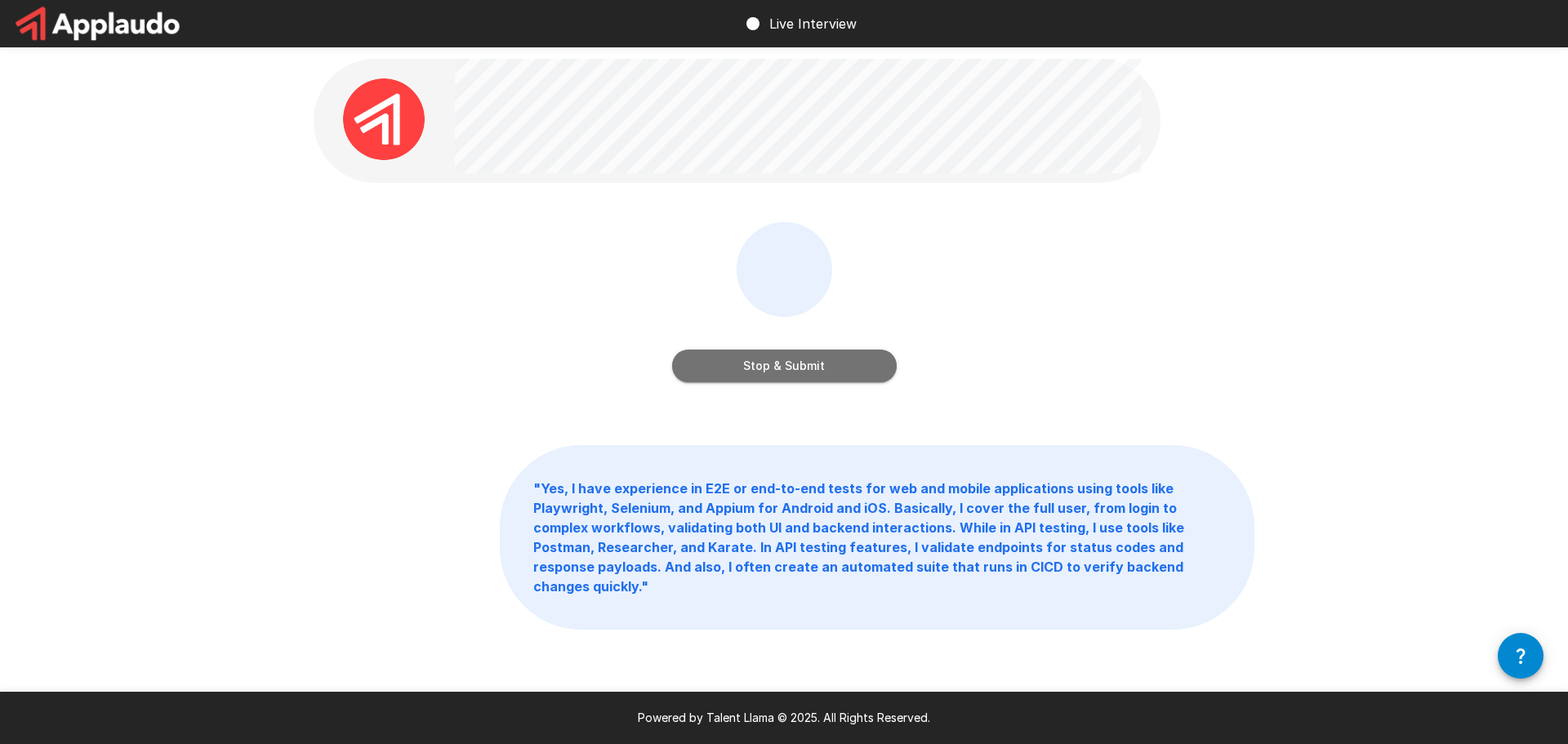
click at [833, 363] on button "Stop & Submit" at bounding box center [784, 366] width 225 height 33
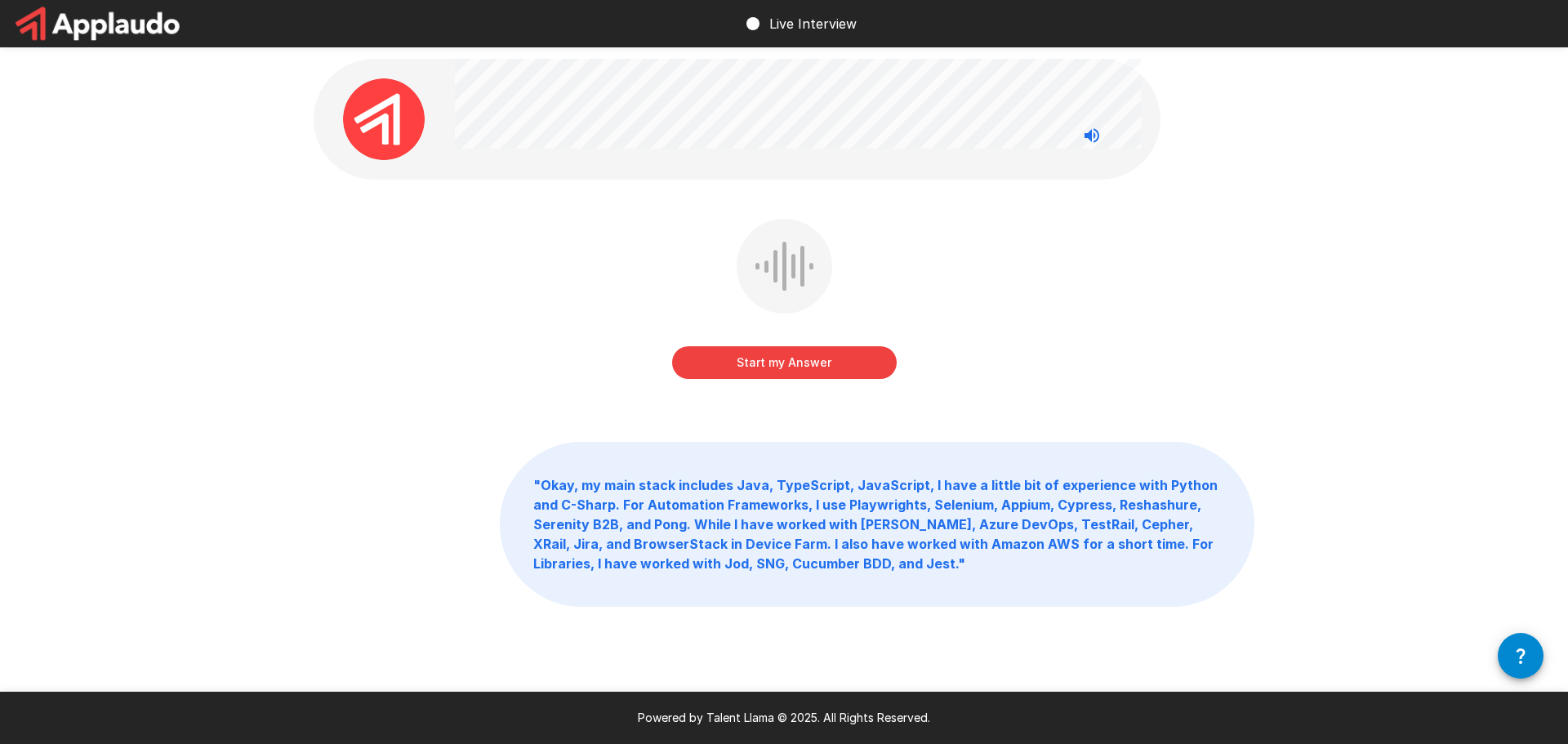
click at [847, 356] on button "Start my Answer" at bounding box center [784, 362] width 225 height 33
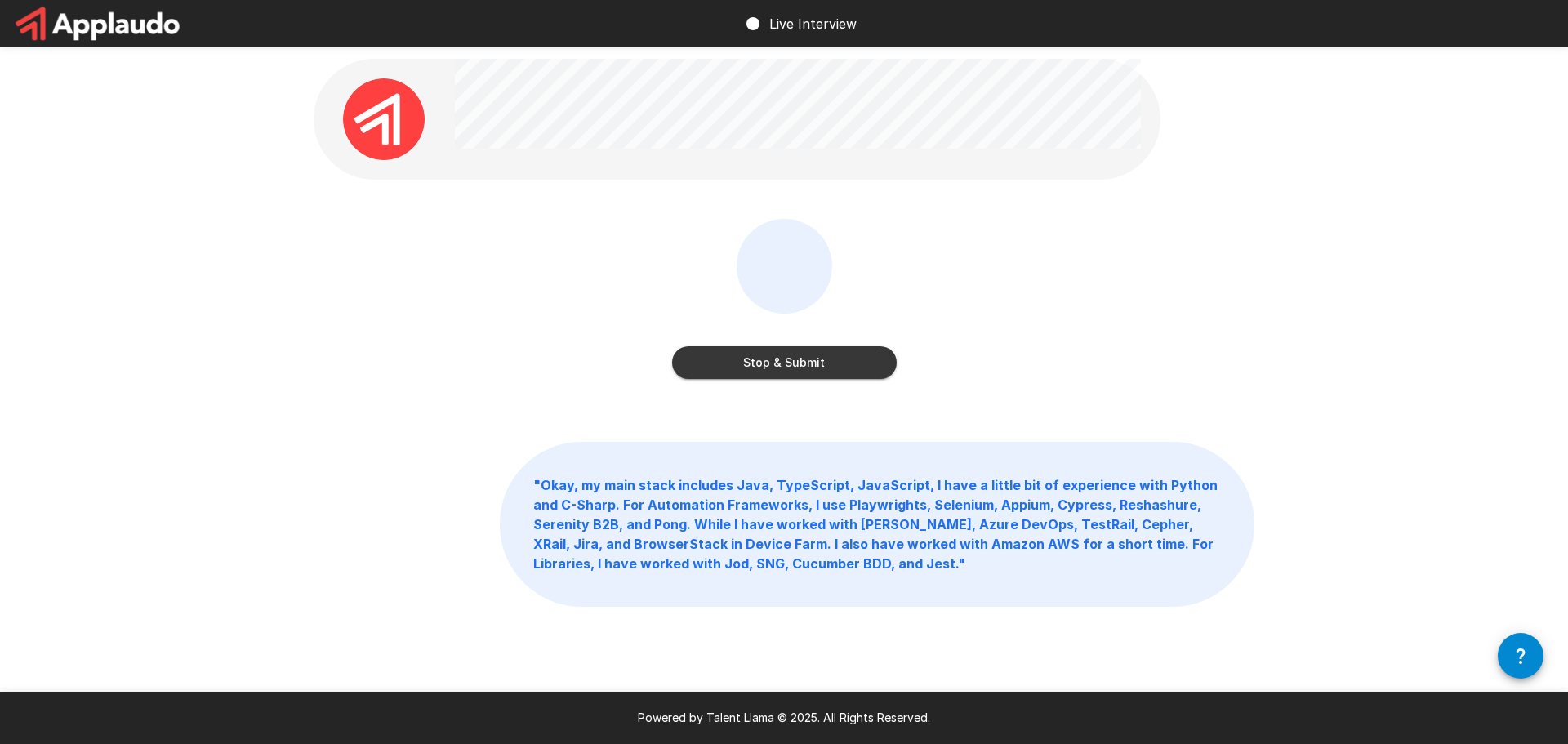
click at [828, 362] on button "Stop & Submit" at bounding box center [784, 362] width 225 height 33
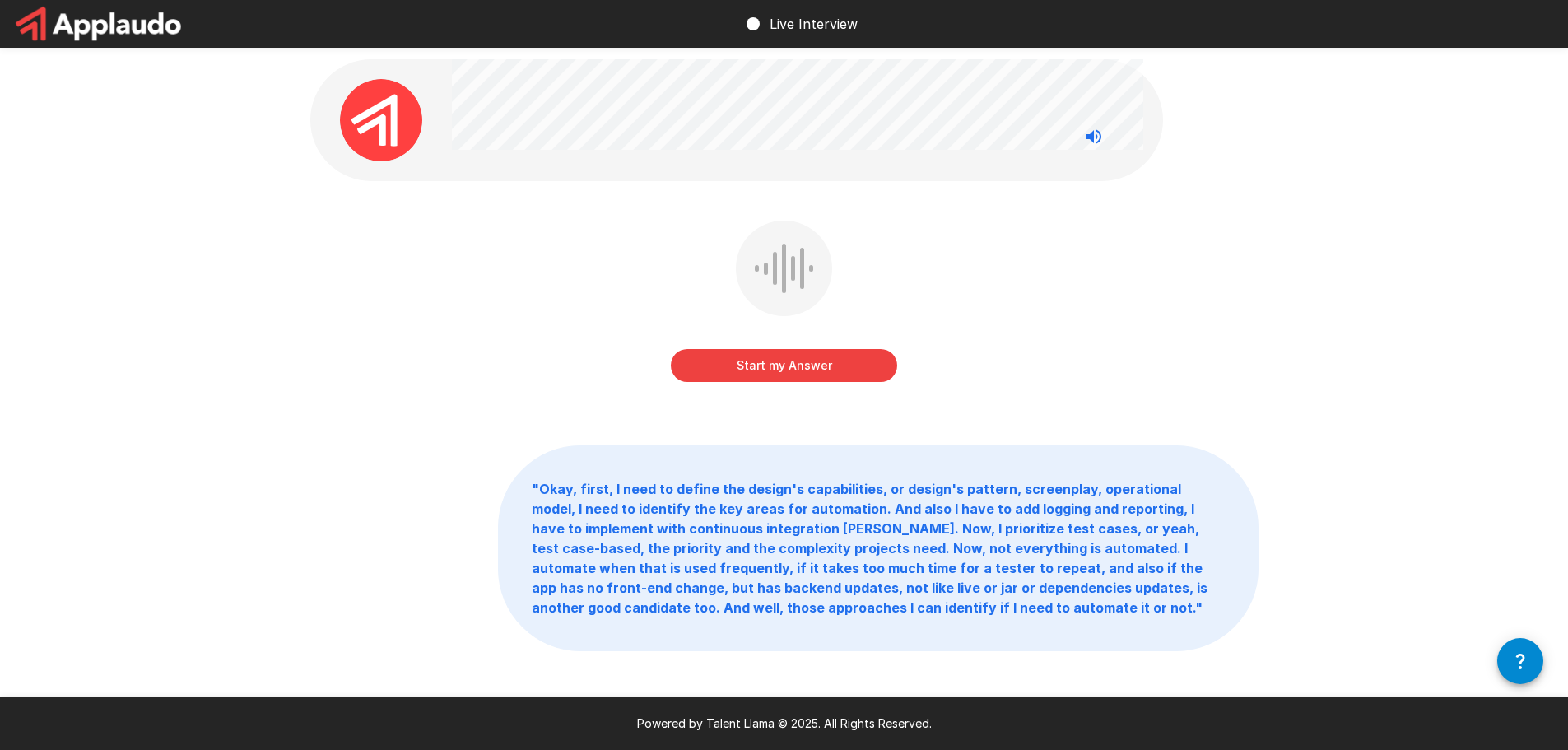
click at [775, 361] on button "Start my Answer" at bounding box center [784, 365] width 227 height 33
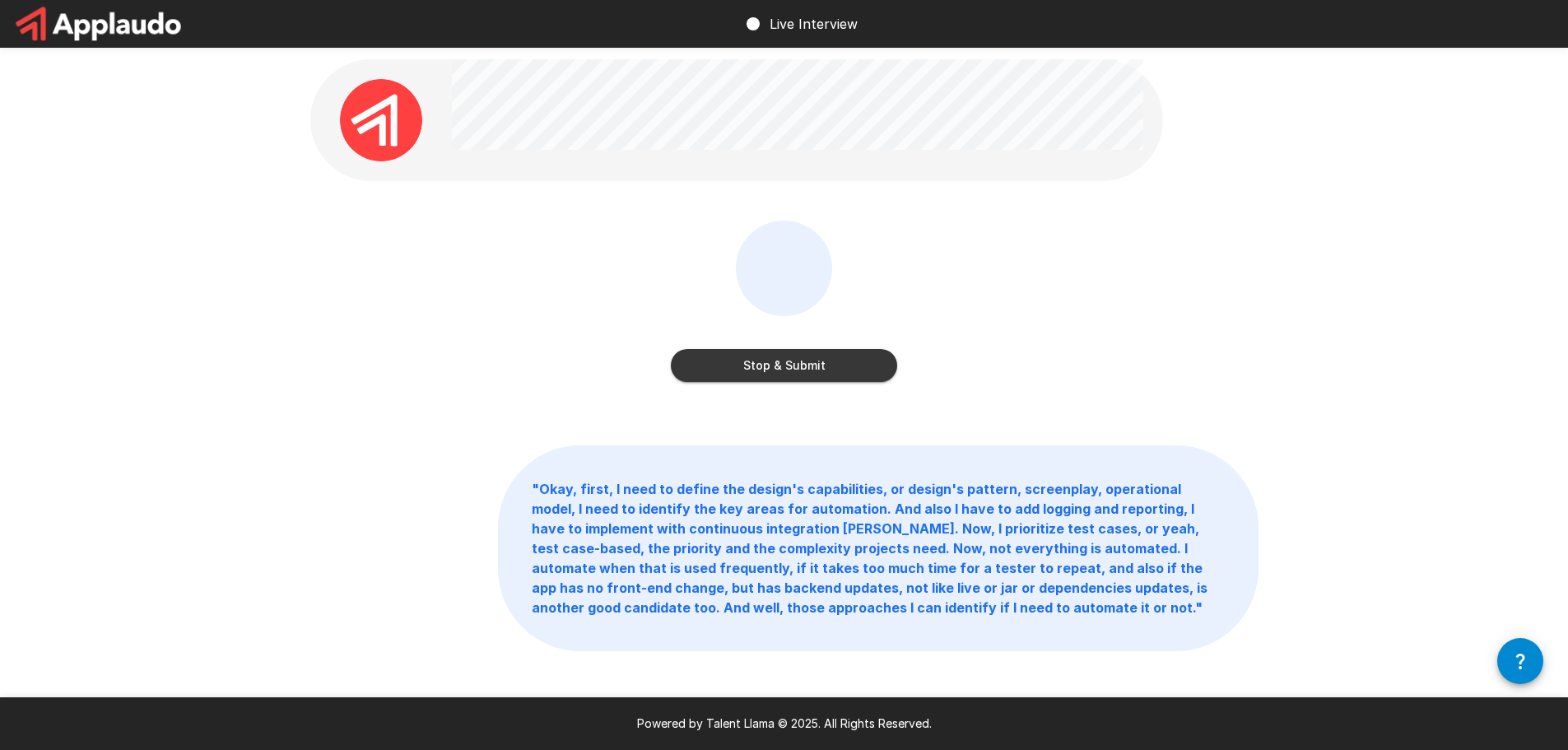
click at [767, 360] on button "Stop & Submit" at bounding box center [784, 365] width 227 height 33
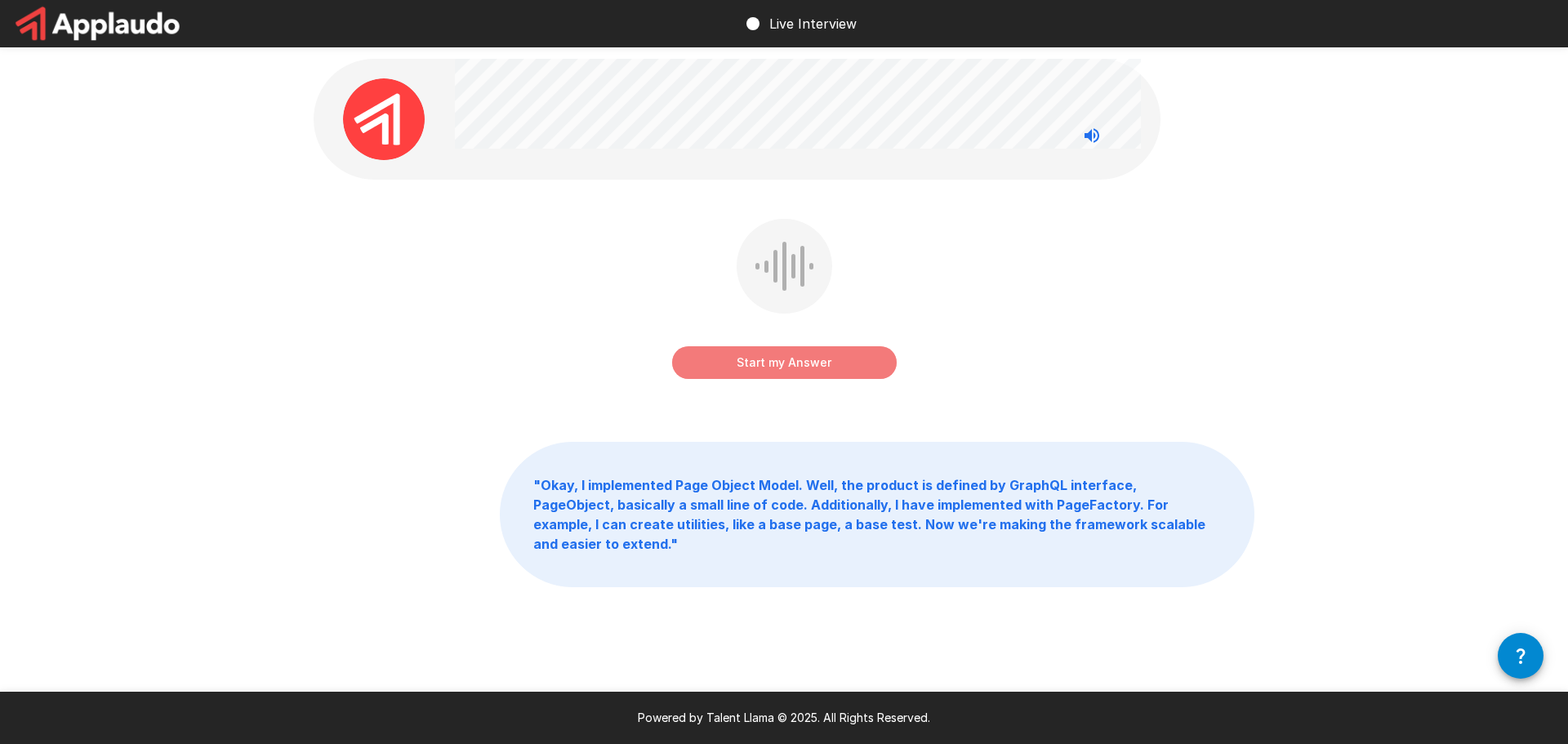
click at [818, 360] on button "Start my Answer" at bounding box center [784, 362] width 225 height 33
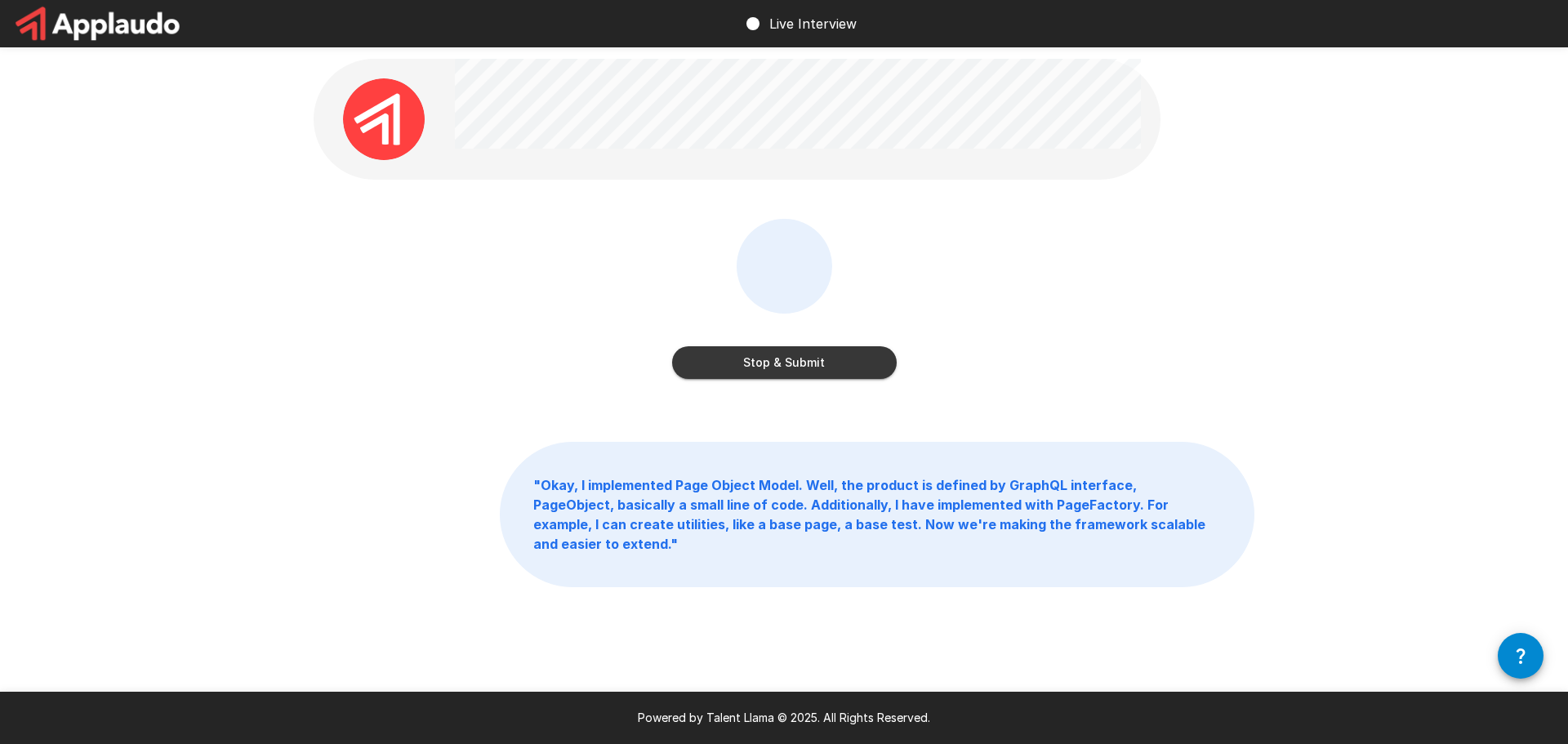
click at [817, 360] on button "Stop & Submit" at bounding box center [784, 362] width 225 height 33
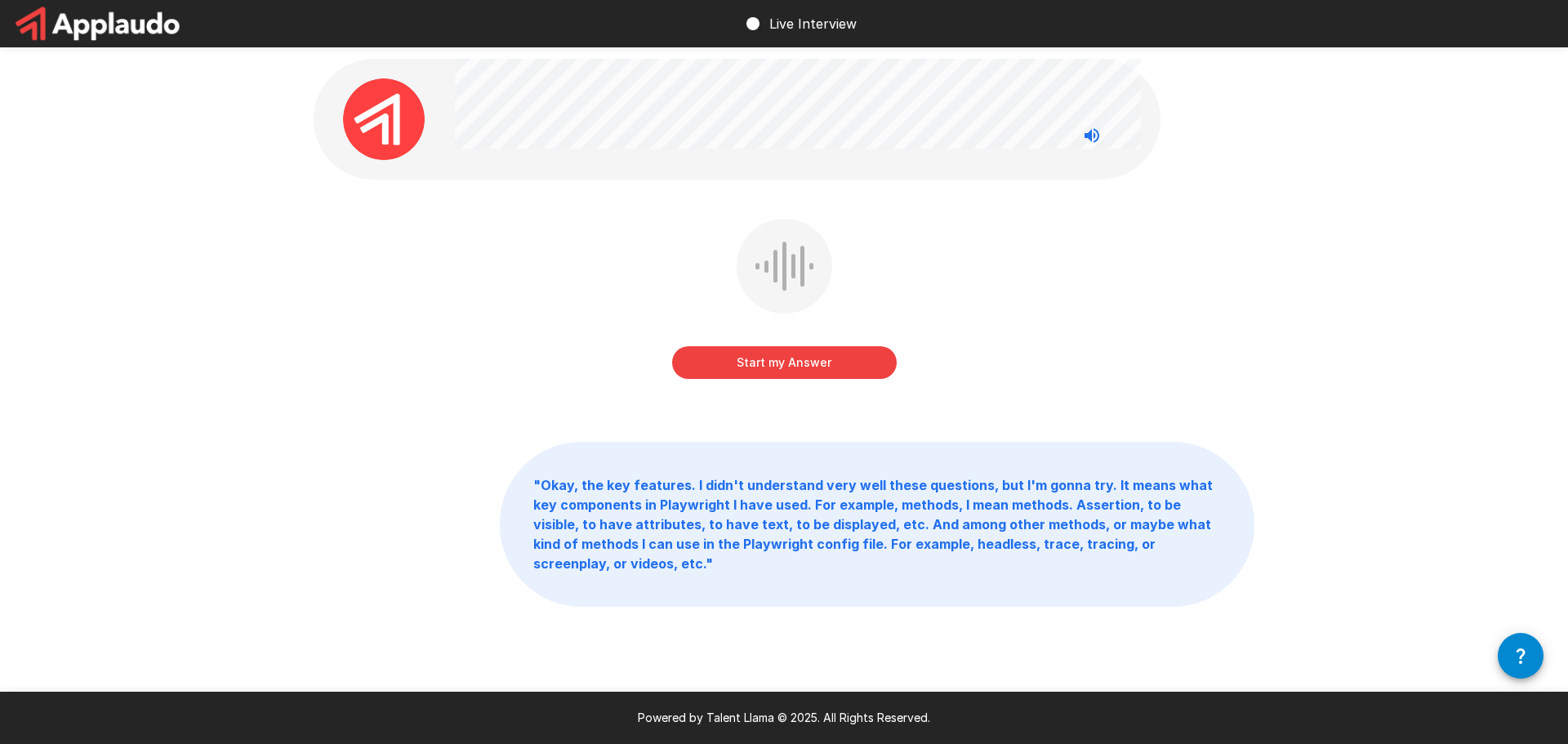
click at [794, 362] on button "Start my Answer" at bounding box center [784, 362] width 225 height 33
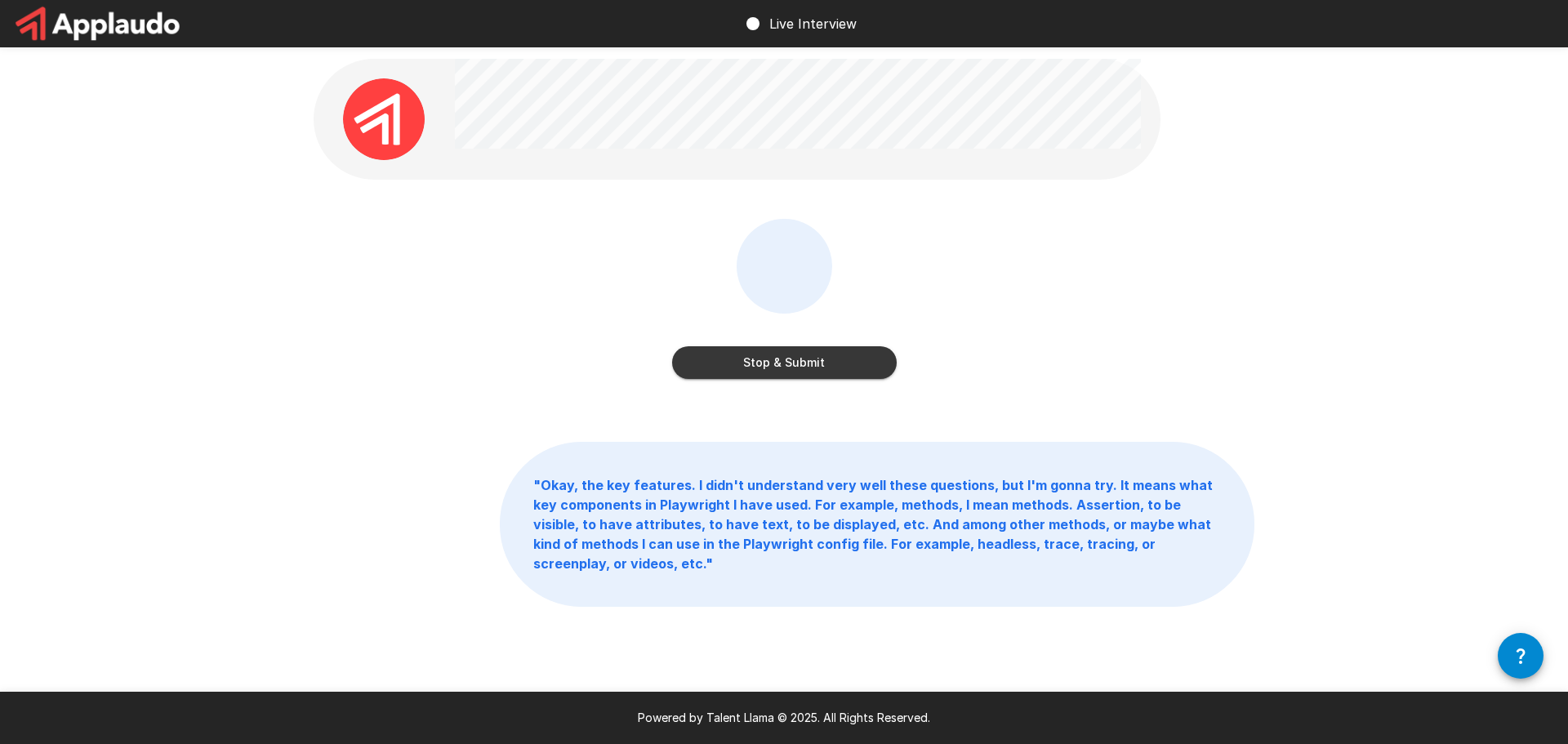
click at [794, 362] on button "Stop & Submit" at bounding box center [784, 362] width 225 height 33
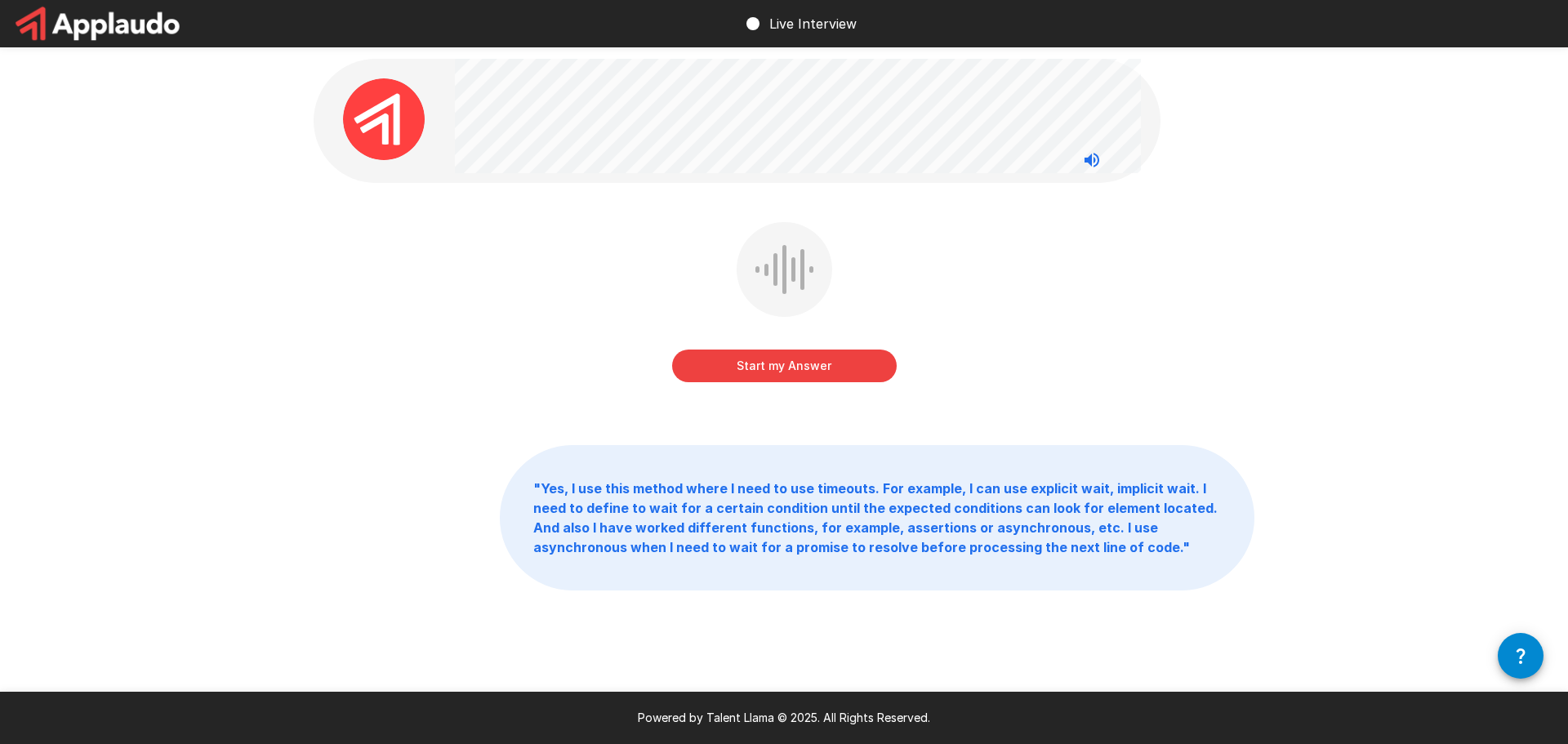
click at [784, 361] on button "Start my Answer" at bounding box center [784, 366] width 225 height 33
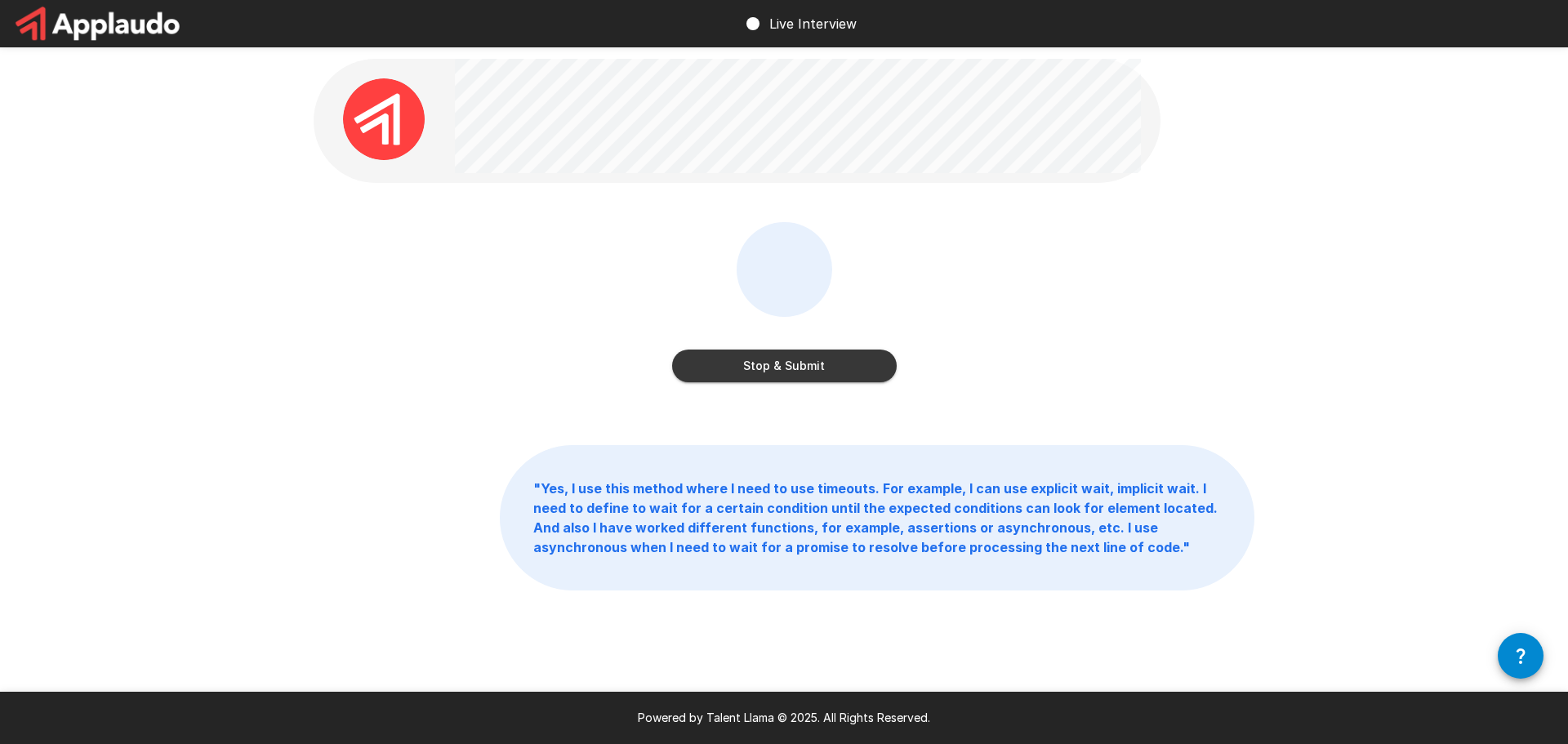
click at [784, 361] on button "Stop & Submit" at bounding box center [784, 366] width 225 height 33
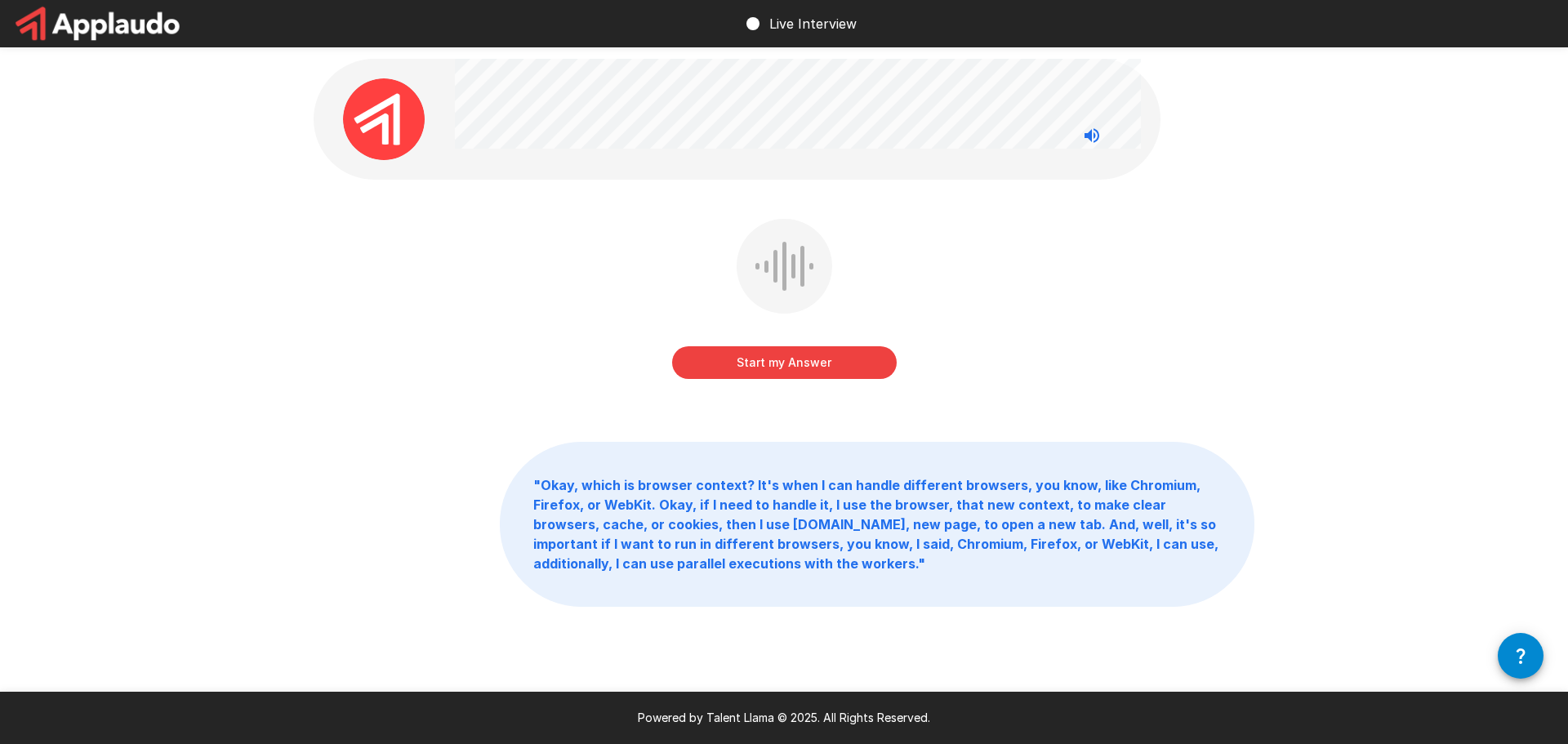
click at [800, 357] on button "Start my Answer" at bounding box center [784, 362] width 225 height 33
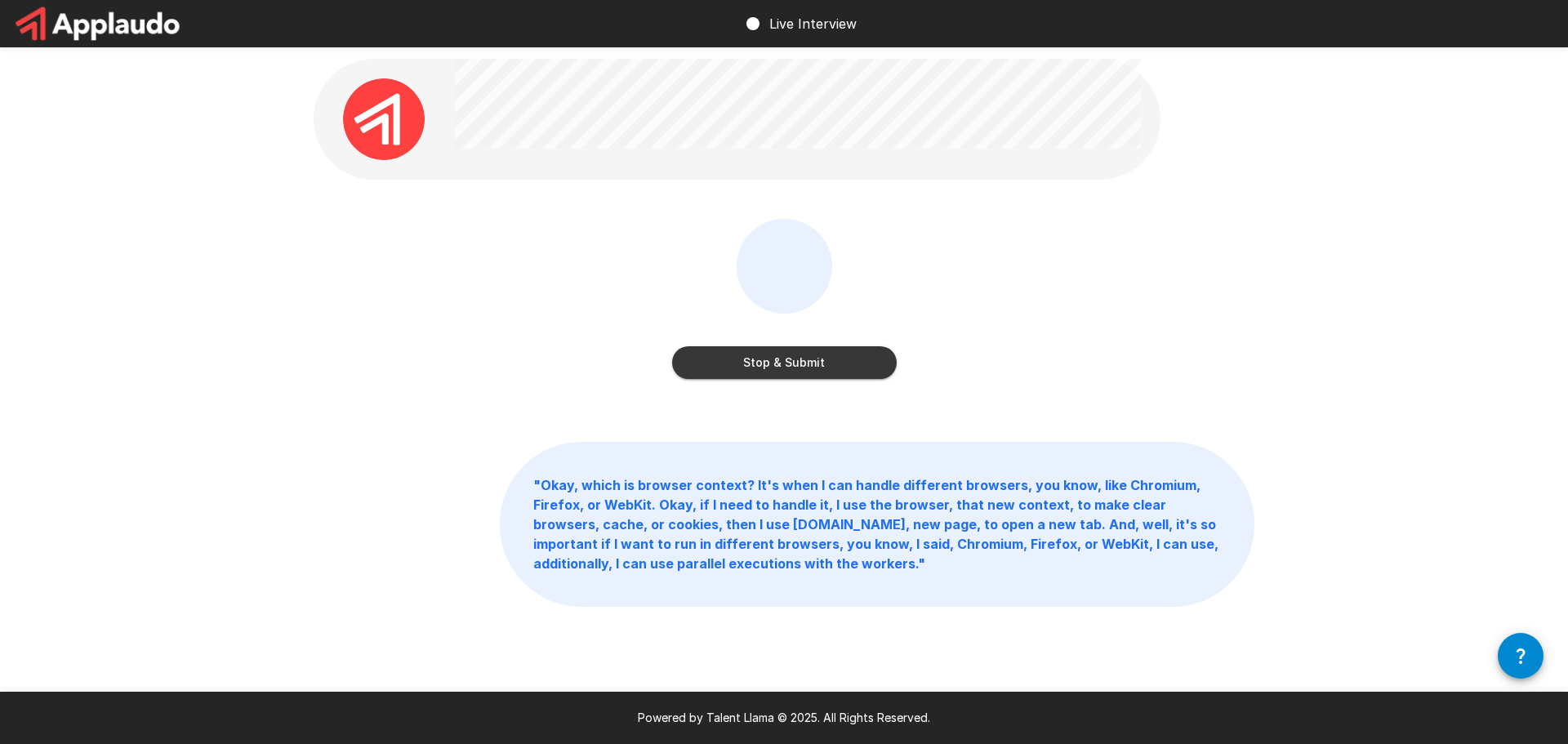
click at [797, 356] on button "Stop & Submit" at bounding box center [784, 362] width 225 height 33
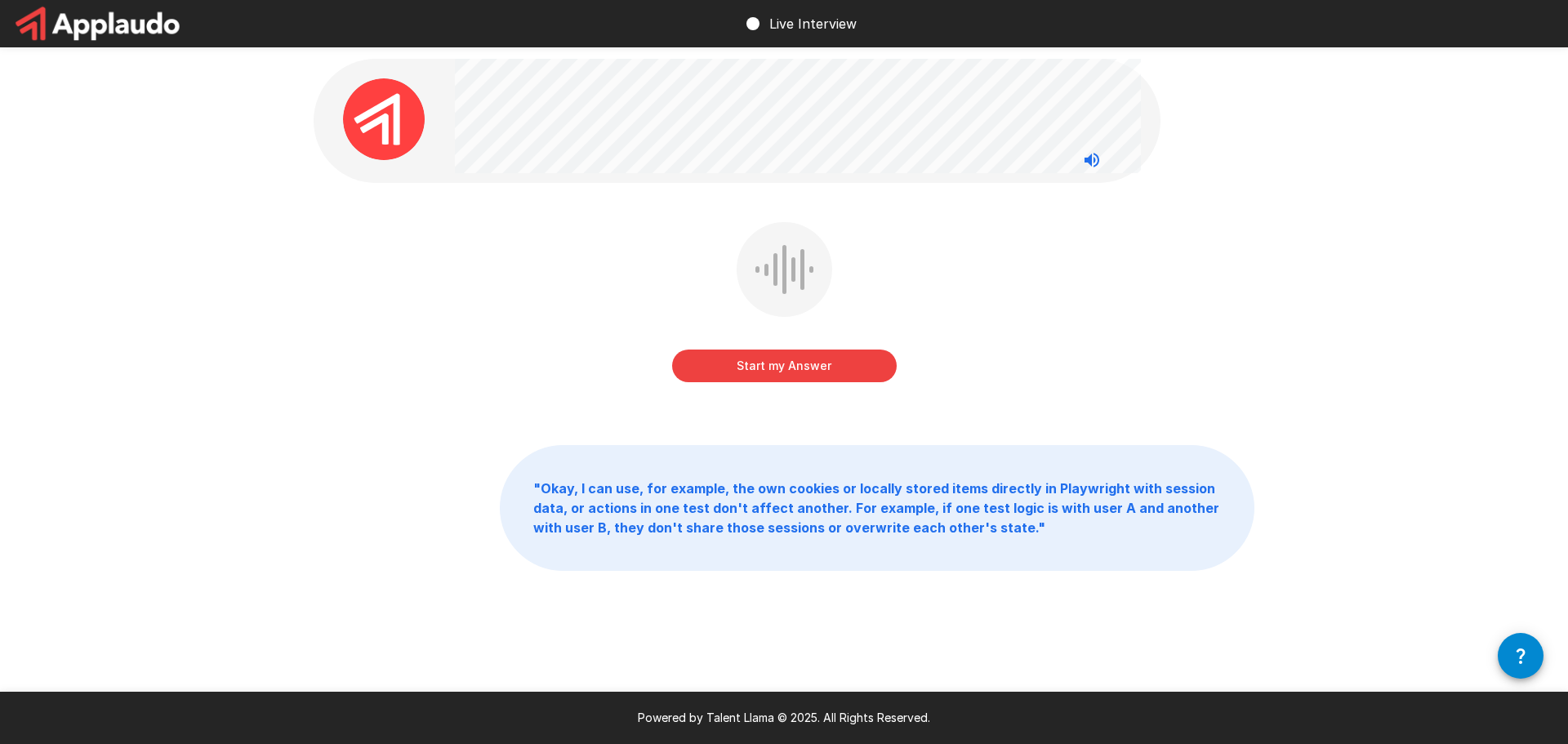
click at [792, 363] on button "Start my Answer" at bounding box center [784, 366] width 225 height 33
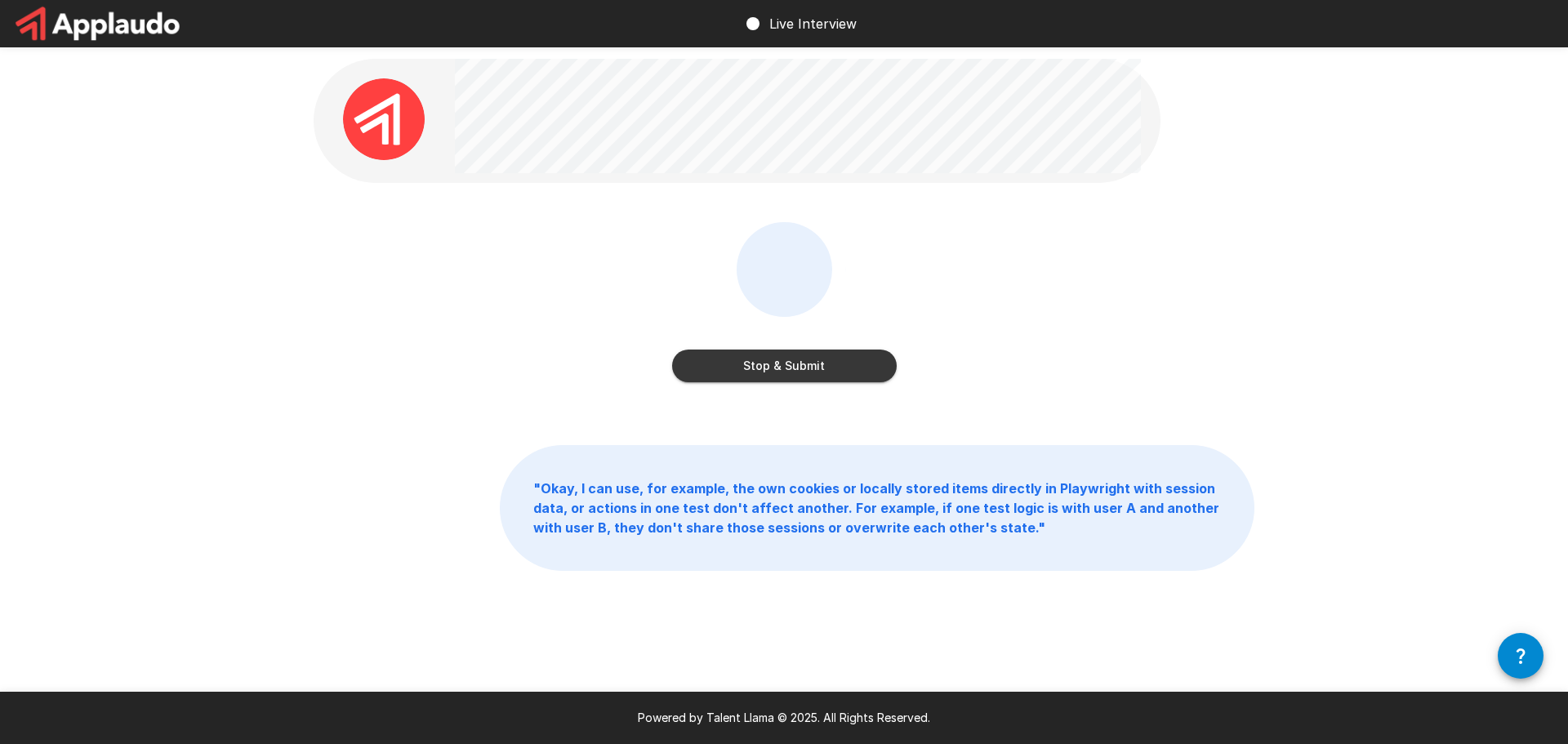
click at [792, 363] on button "Stop & Submit" at bounding box center [784, 366] width 225 height 33
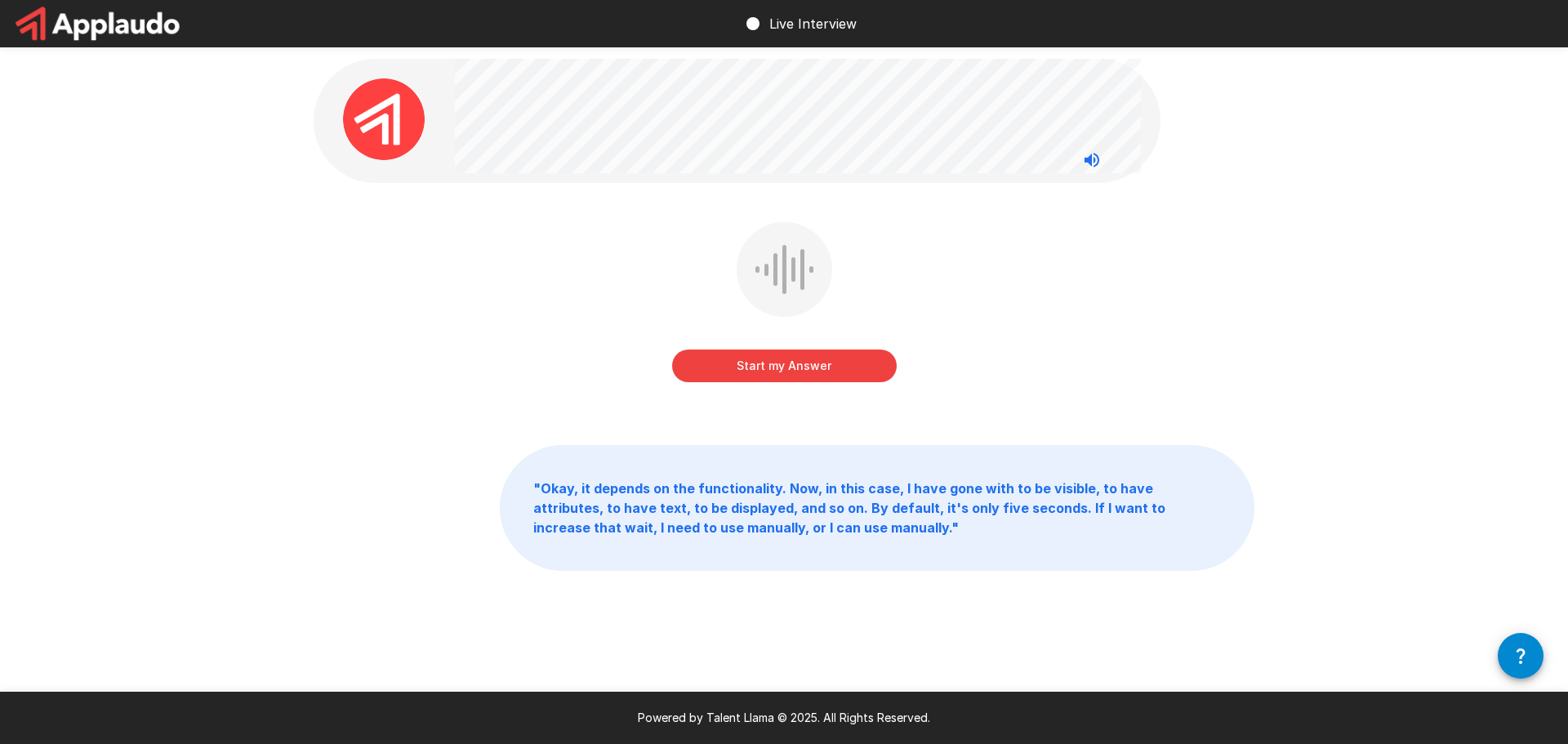
click at [813, 362] on button "Start my Answer" at bounding box center [784, 366] width 225 height 33
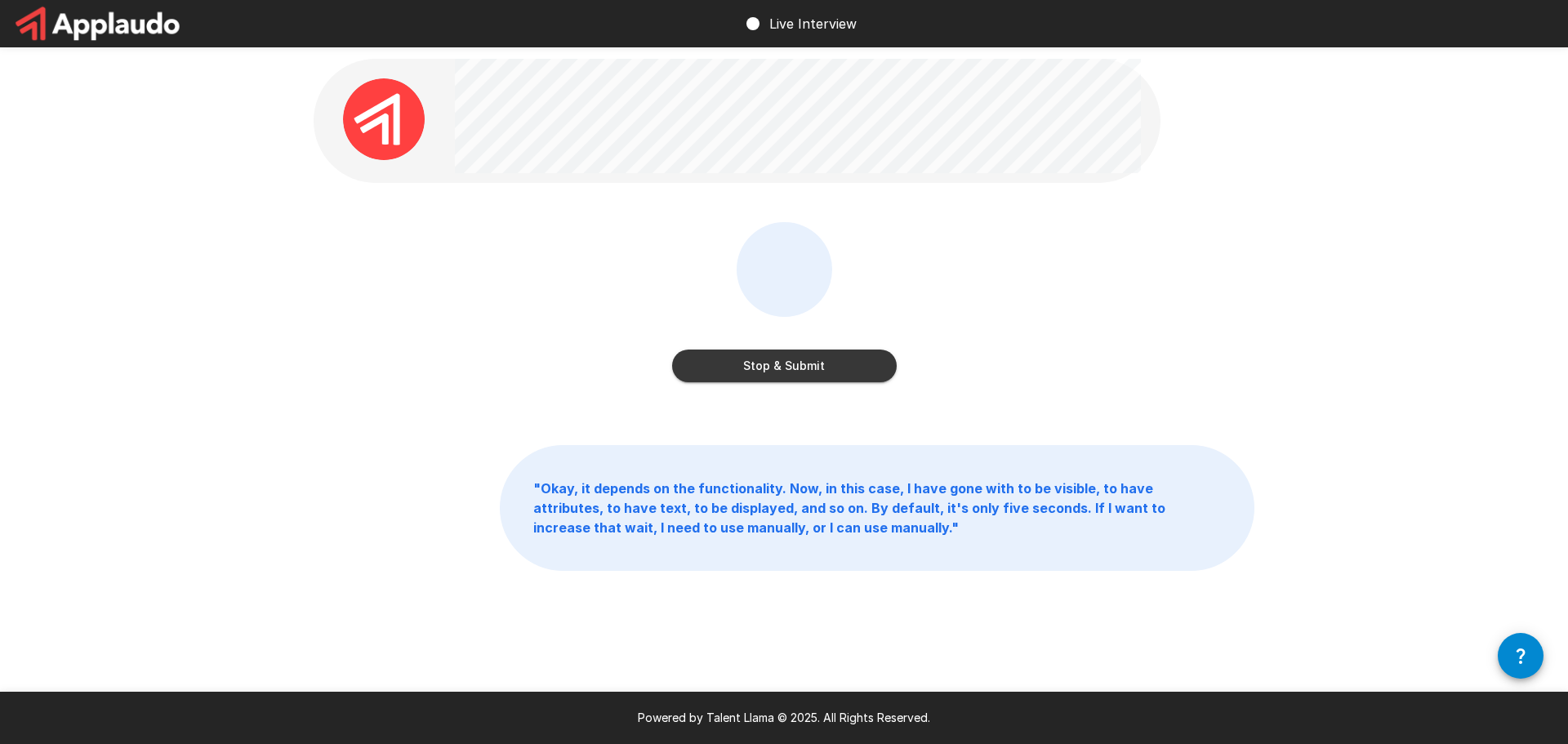
click at [810, 361] on button "Stop & Submit" at bounding box center [784, 366] width 225 height 33
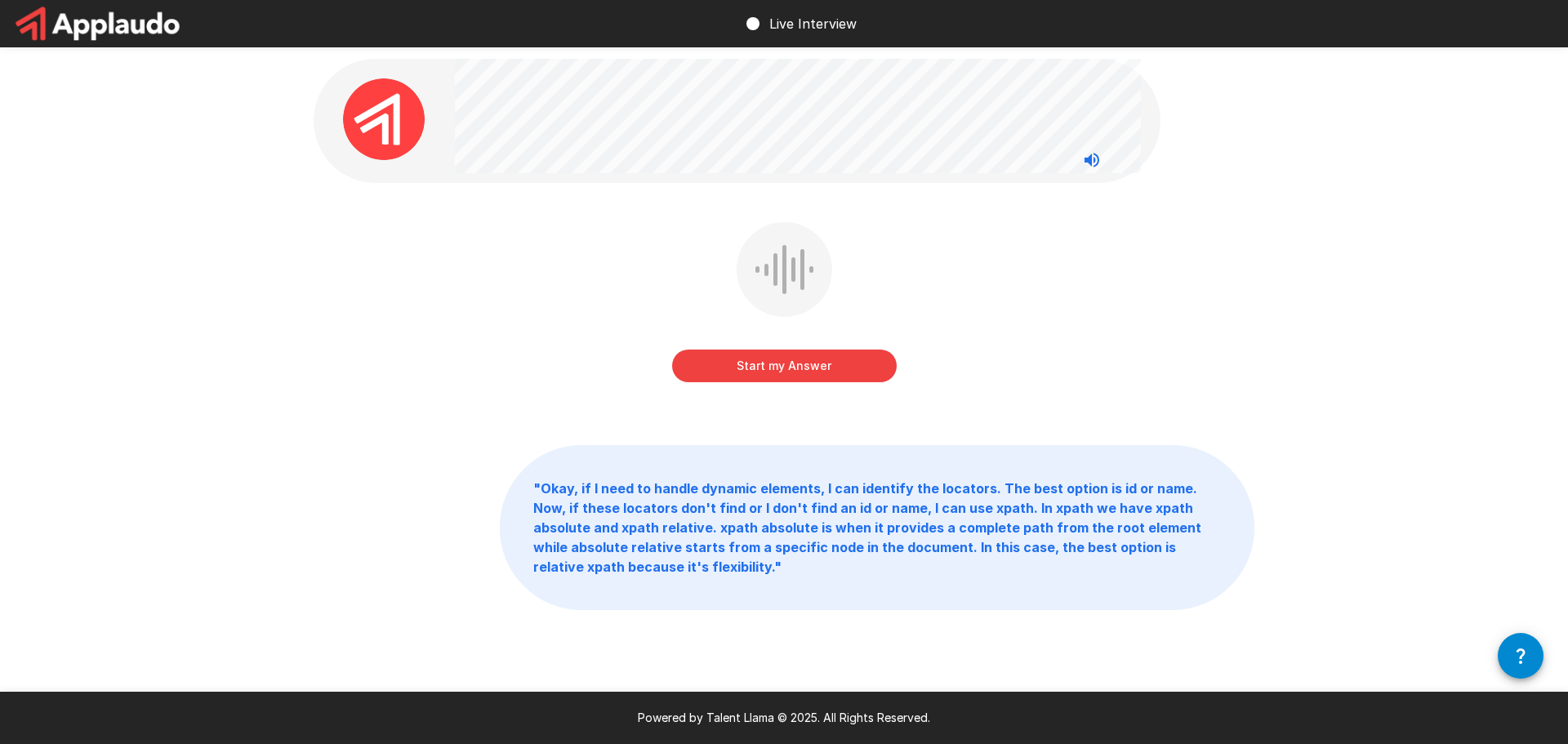
click at [807, 370] on button "Start my Answer" at bounding box center [784, 366] width 225 height 33
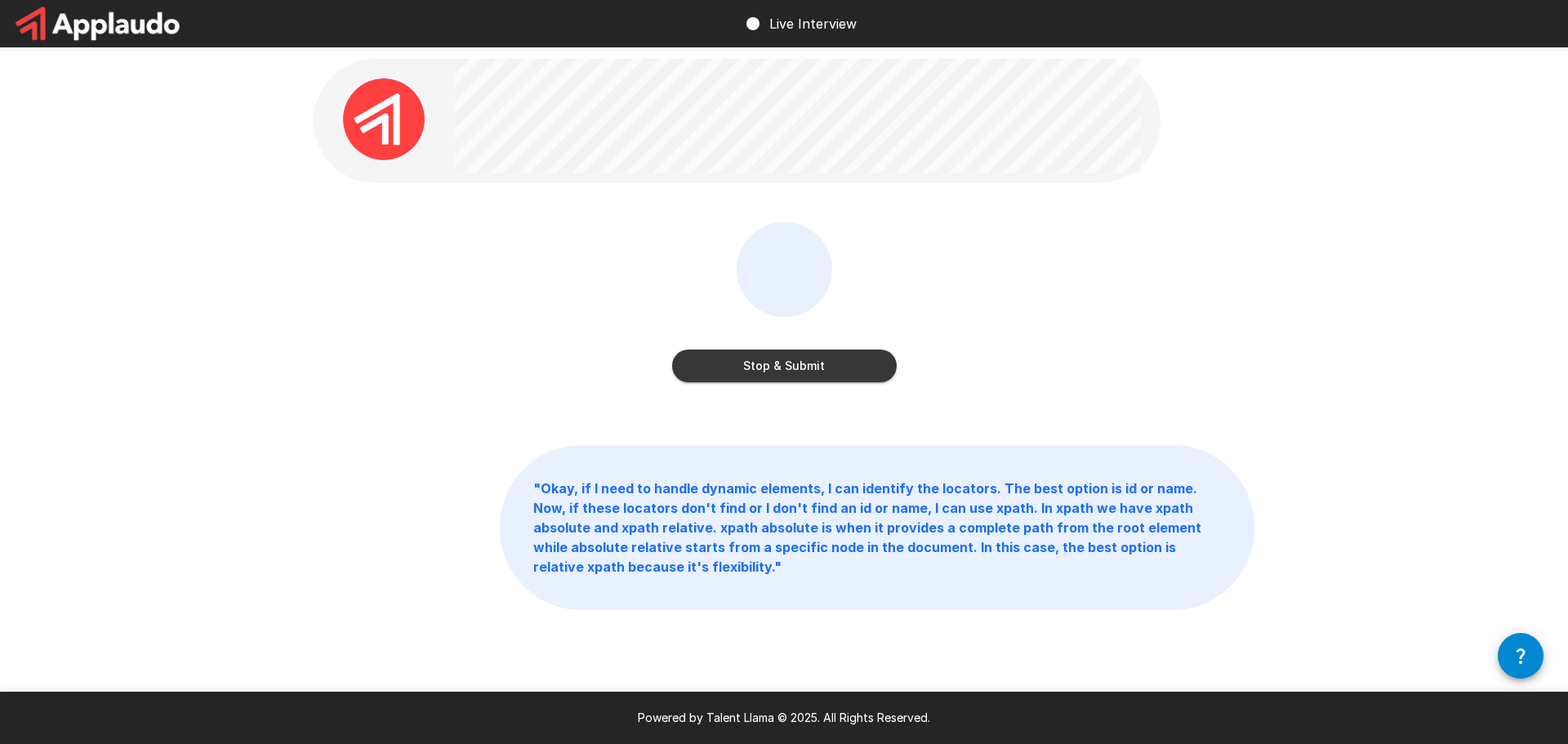
click at [797, 366] on button "Stop & Submit" at bounding box center [784, 366] width 225 height 33
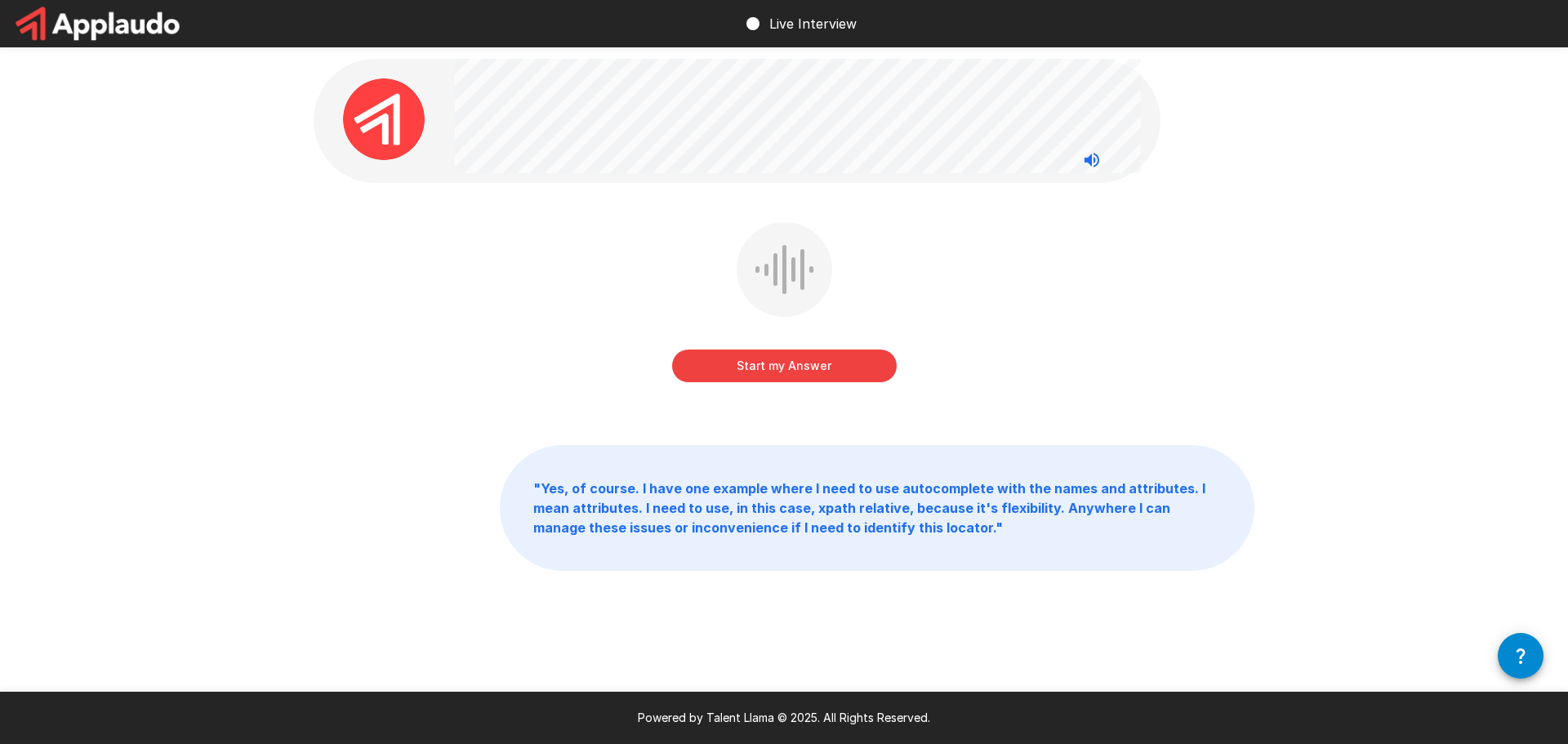
click at [853, 368] on button "Start my Answer" at bounding box center [784, 366] width 225 height 33
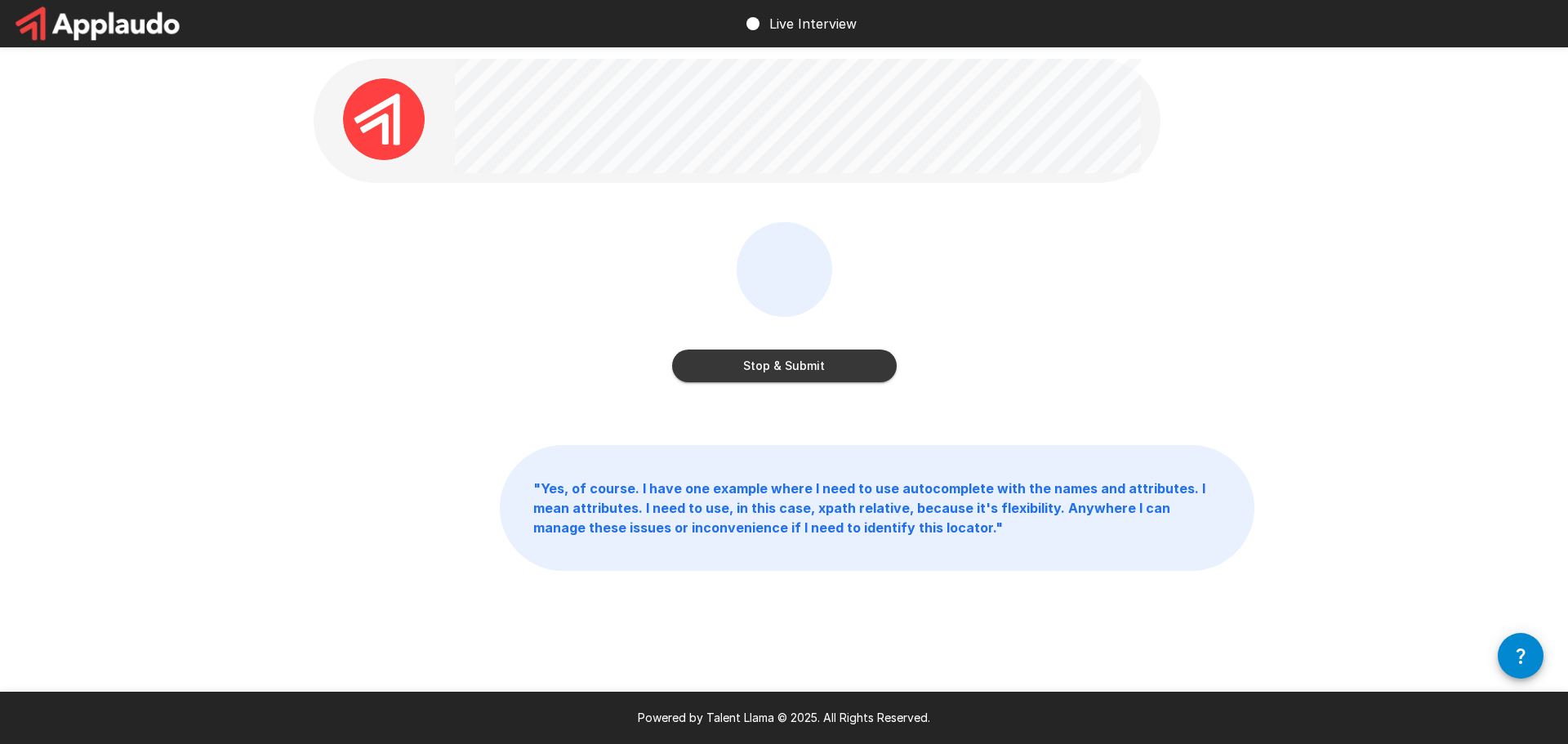
click at [1192, 342] on div "Stop & Submit" at bounding box center [784, 313] width 941 height 183
click at [788, 369] on button "Stop & Submit" at bounding box center [784, 366] width 225 height 33
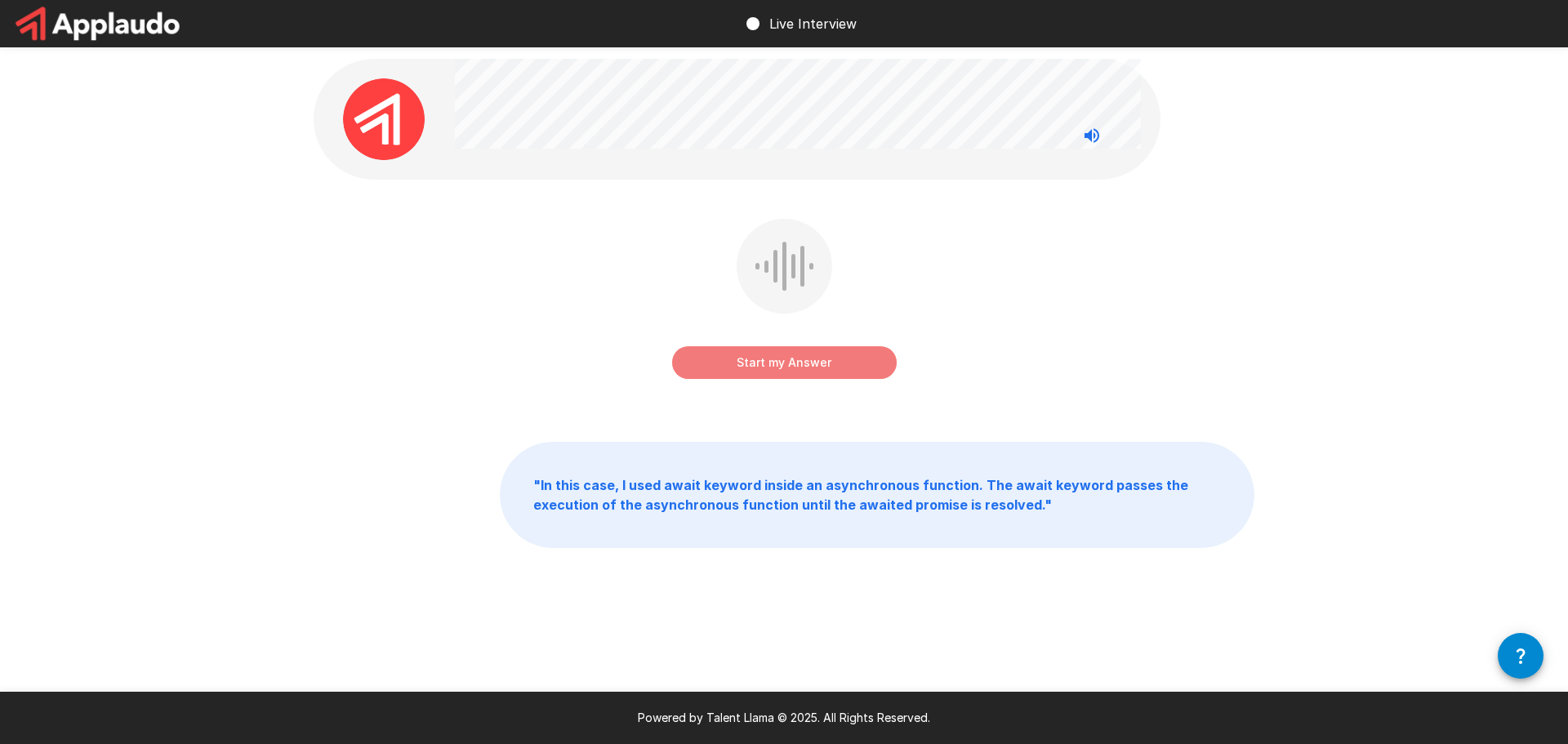
click at [814, 363] on button "Start my Answer" at bounding box center [784, 362] width 225 height 33
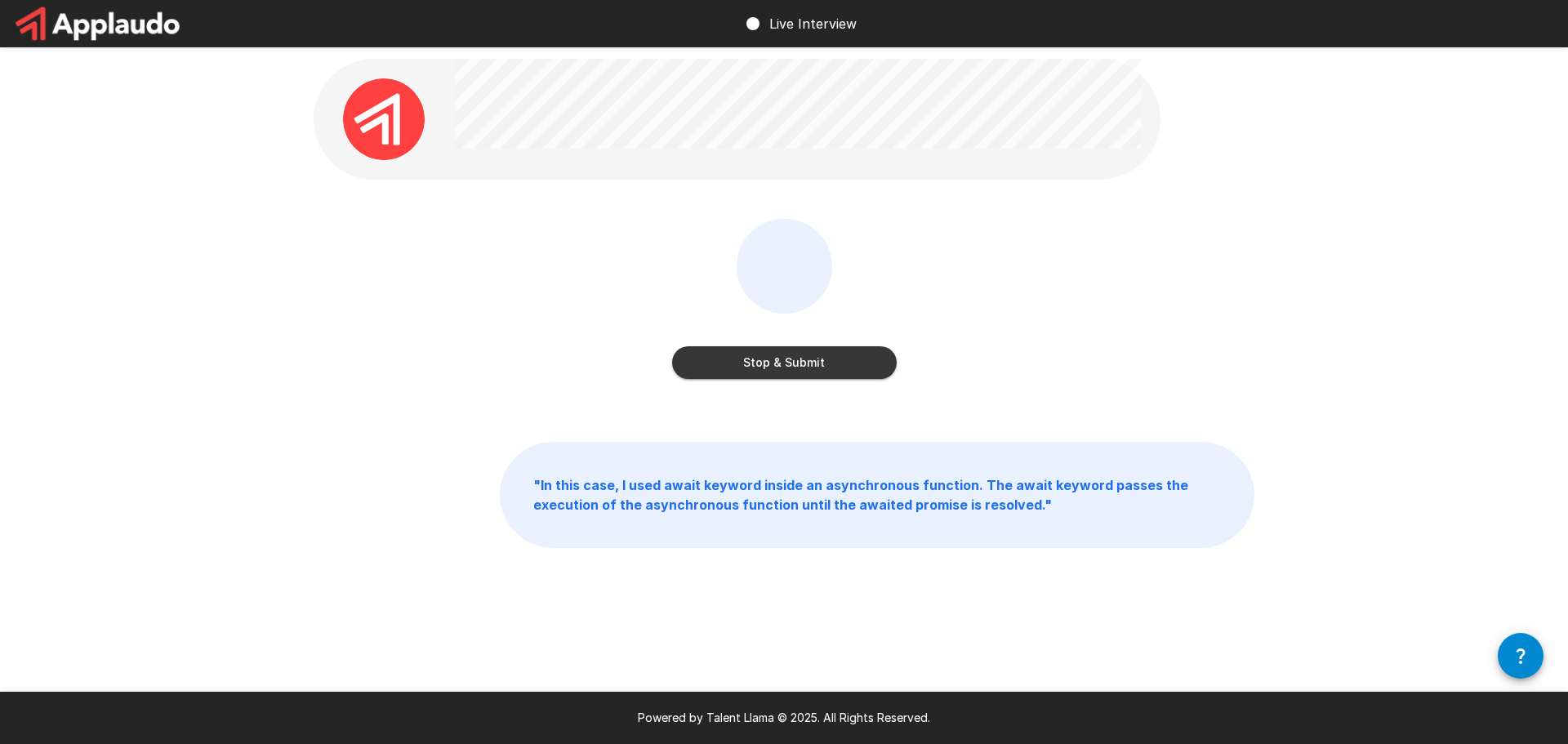
click at [804, 362] on button "Stop & Submit" at bounding box center [784, 362] width 225 height 33
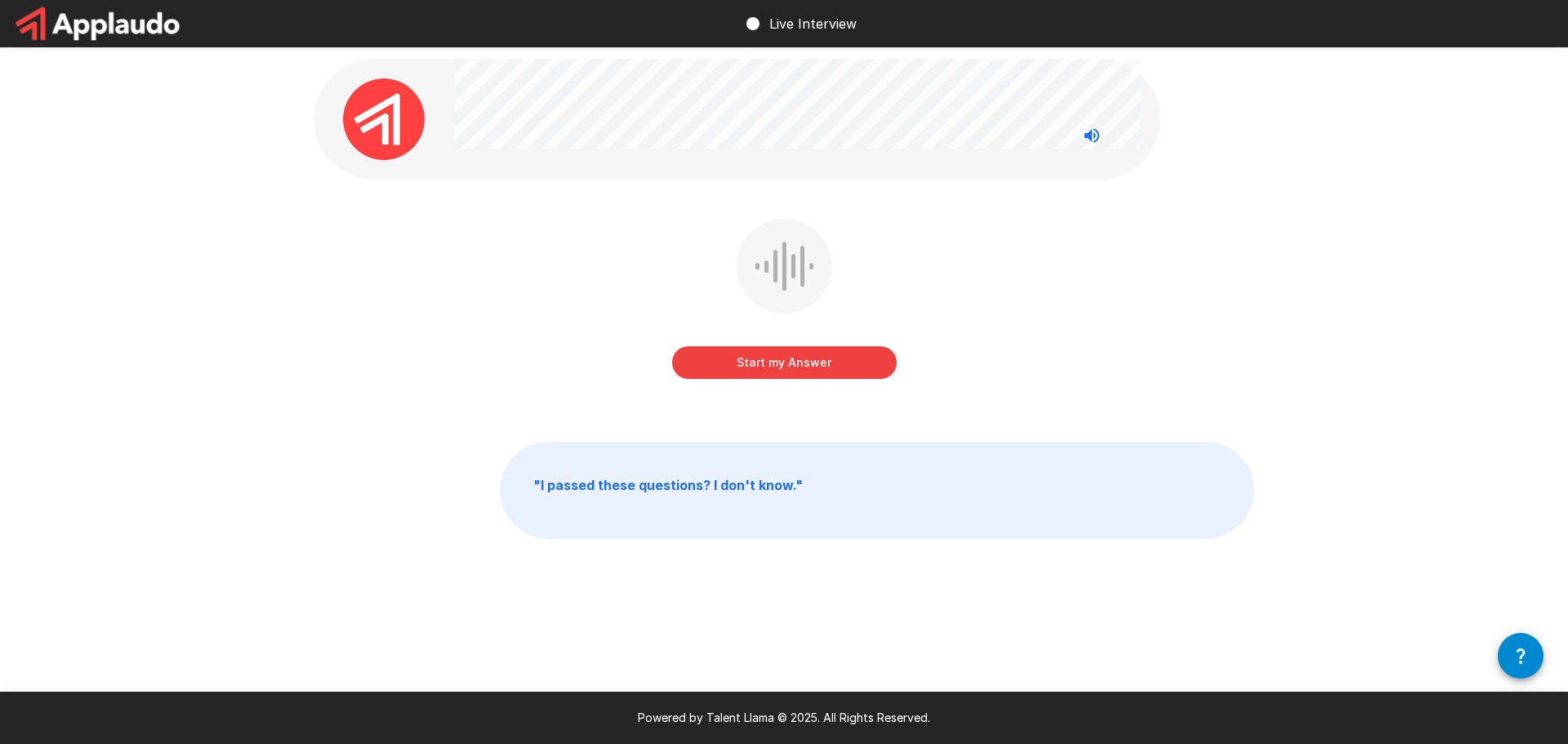
click at [803, 364] on button "Start my Answer" at bounding box center [784, 362] width 225 height 33
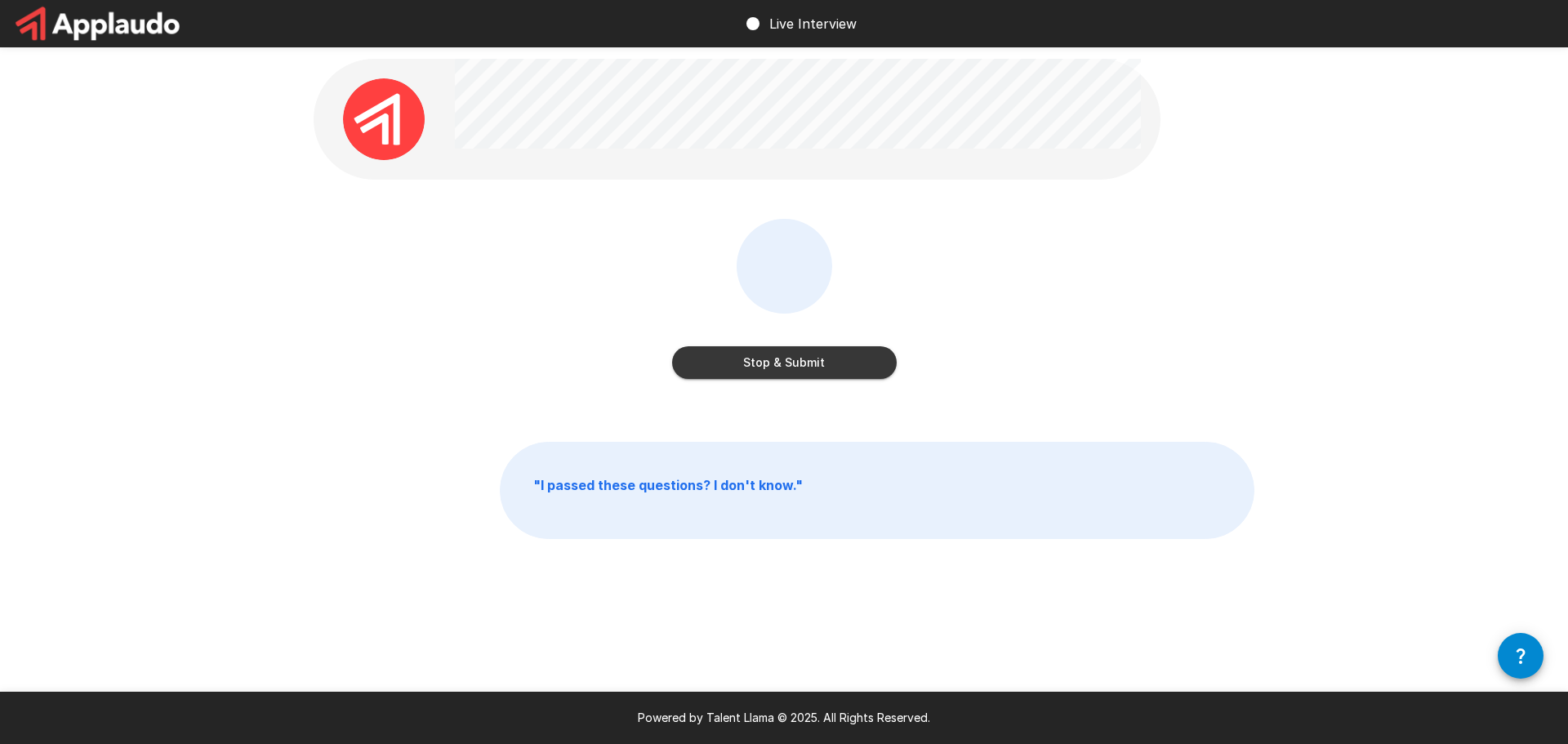
click at [803, 364] on button "Stop & Submit" at bounding box center [784, 362] width 225 height 33
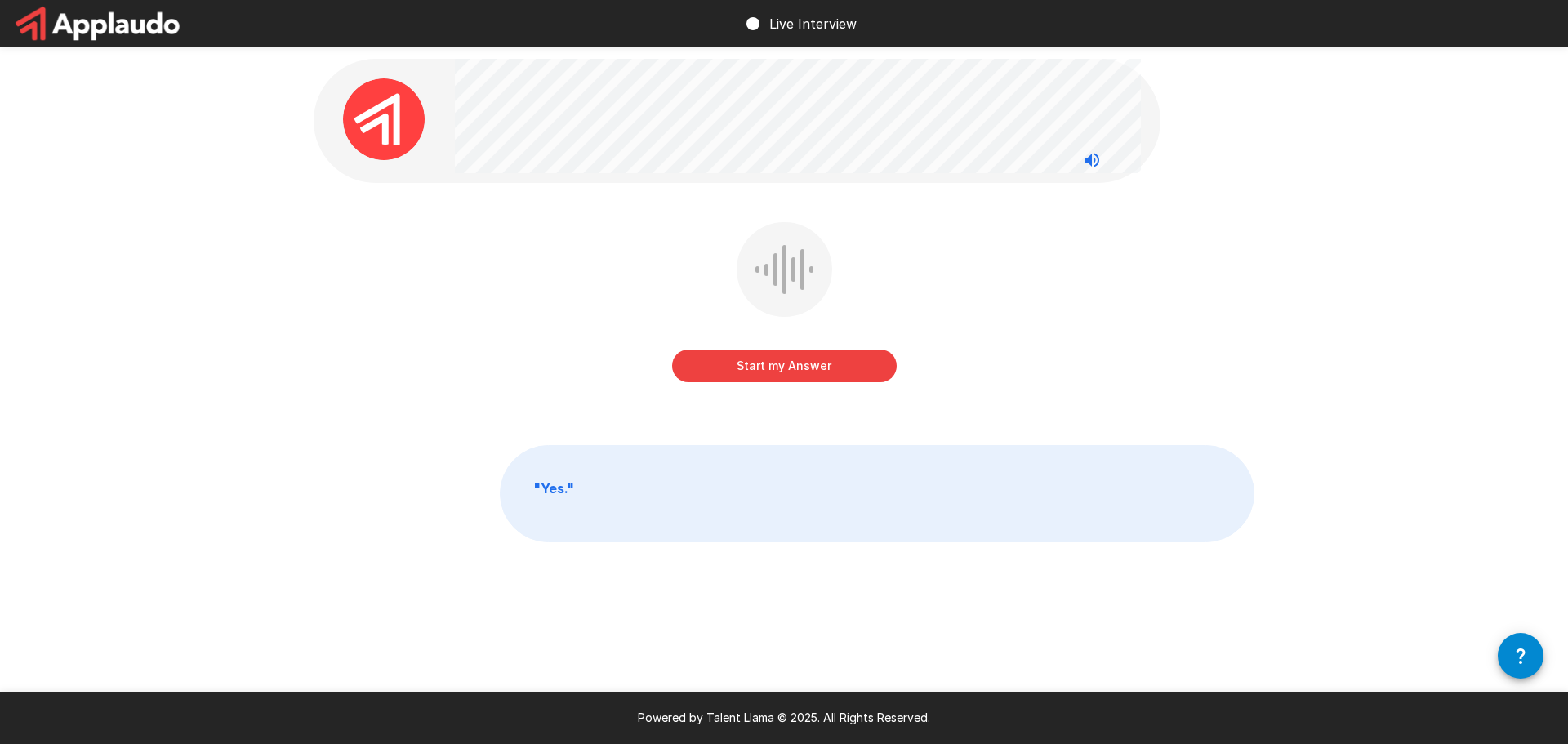
click at [854, 359] on button "Start my Answer" at bounding box center [784, 366] width 225 height 33
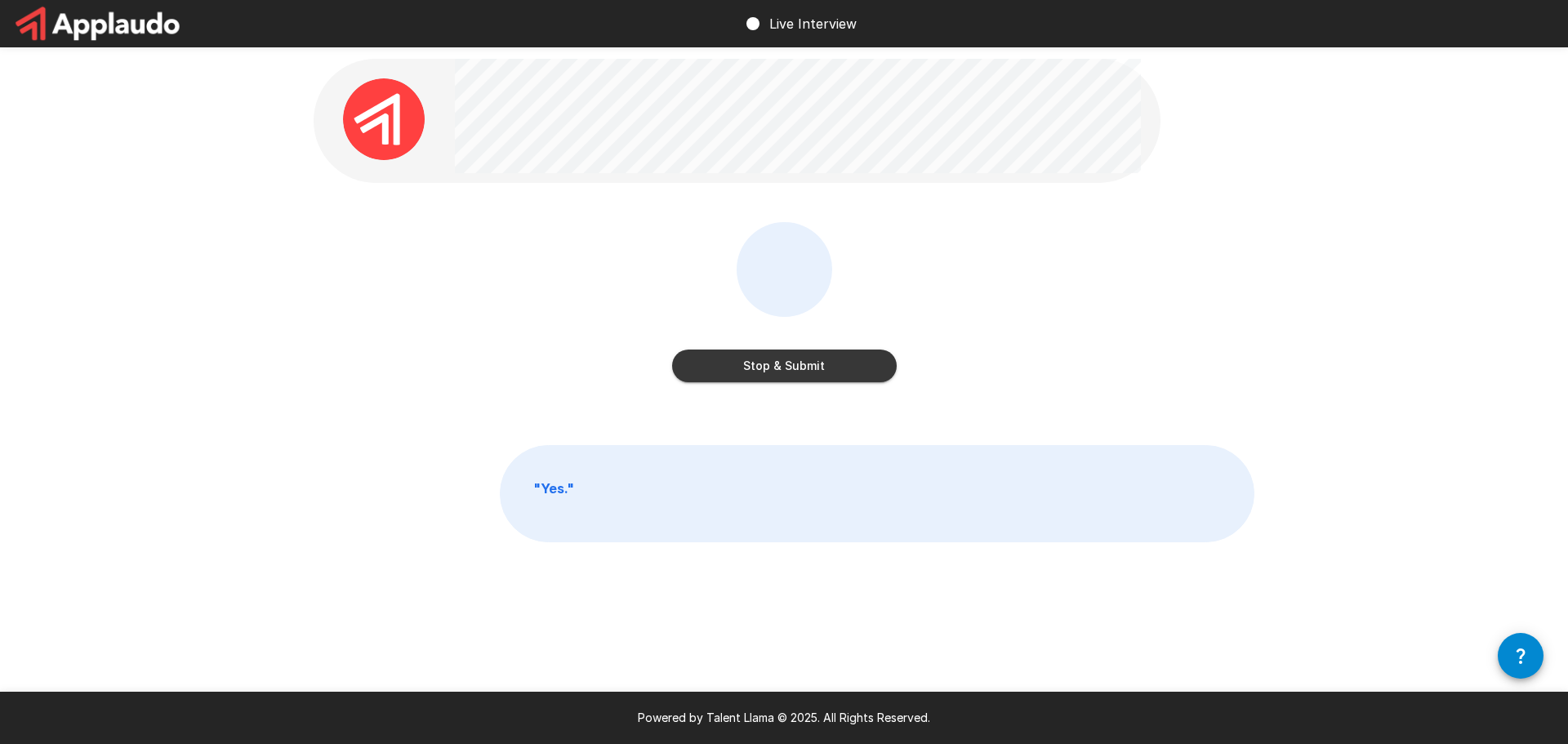
click at [832, 363] on button "Stop & Submit" at bounding box center [784, 366] width 225 height 33
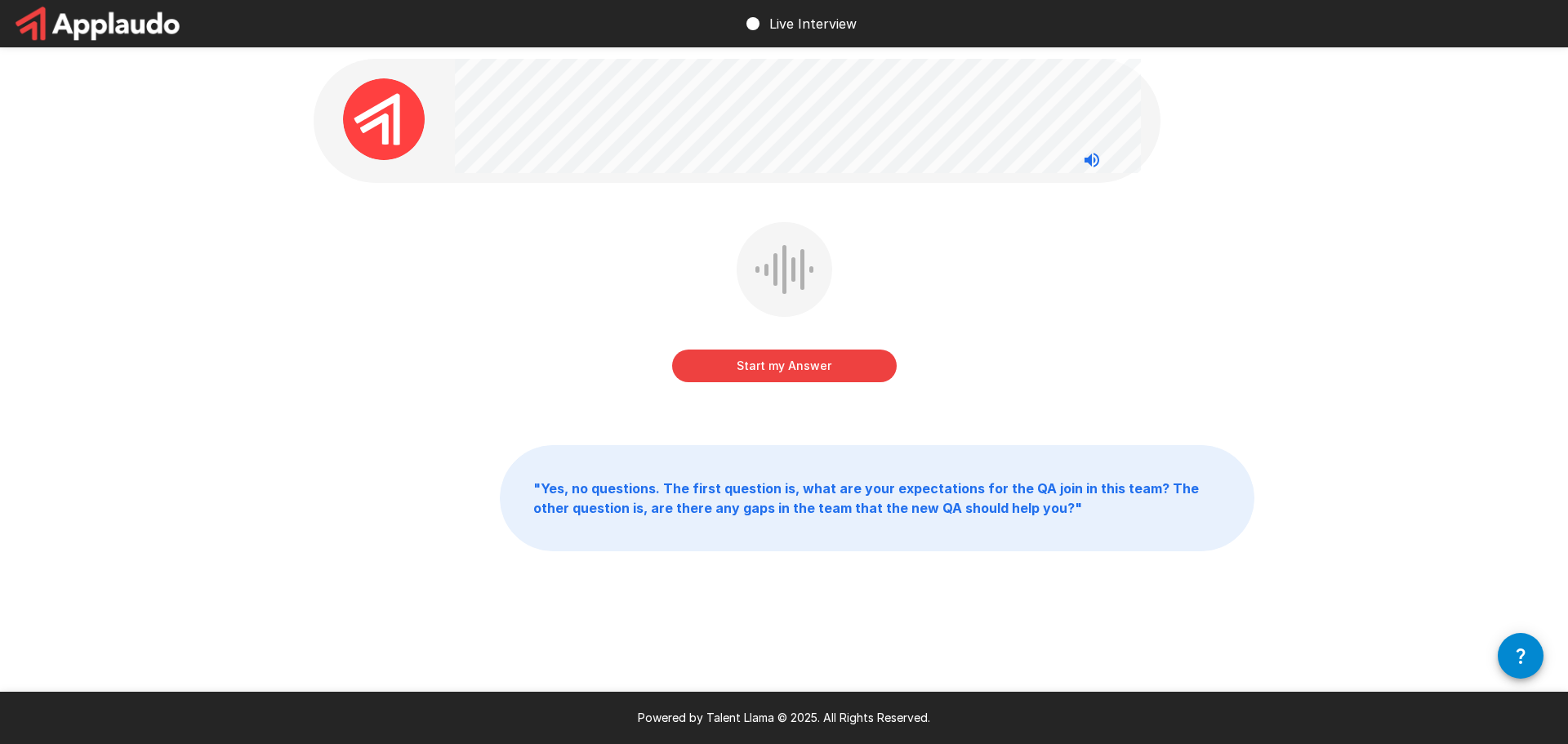
click at [812, 361] on button "Start my Answer" at bounding box center [784, 366] width 225 height 33
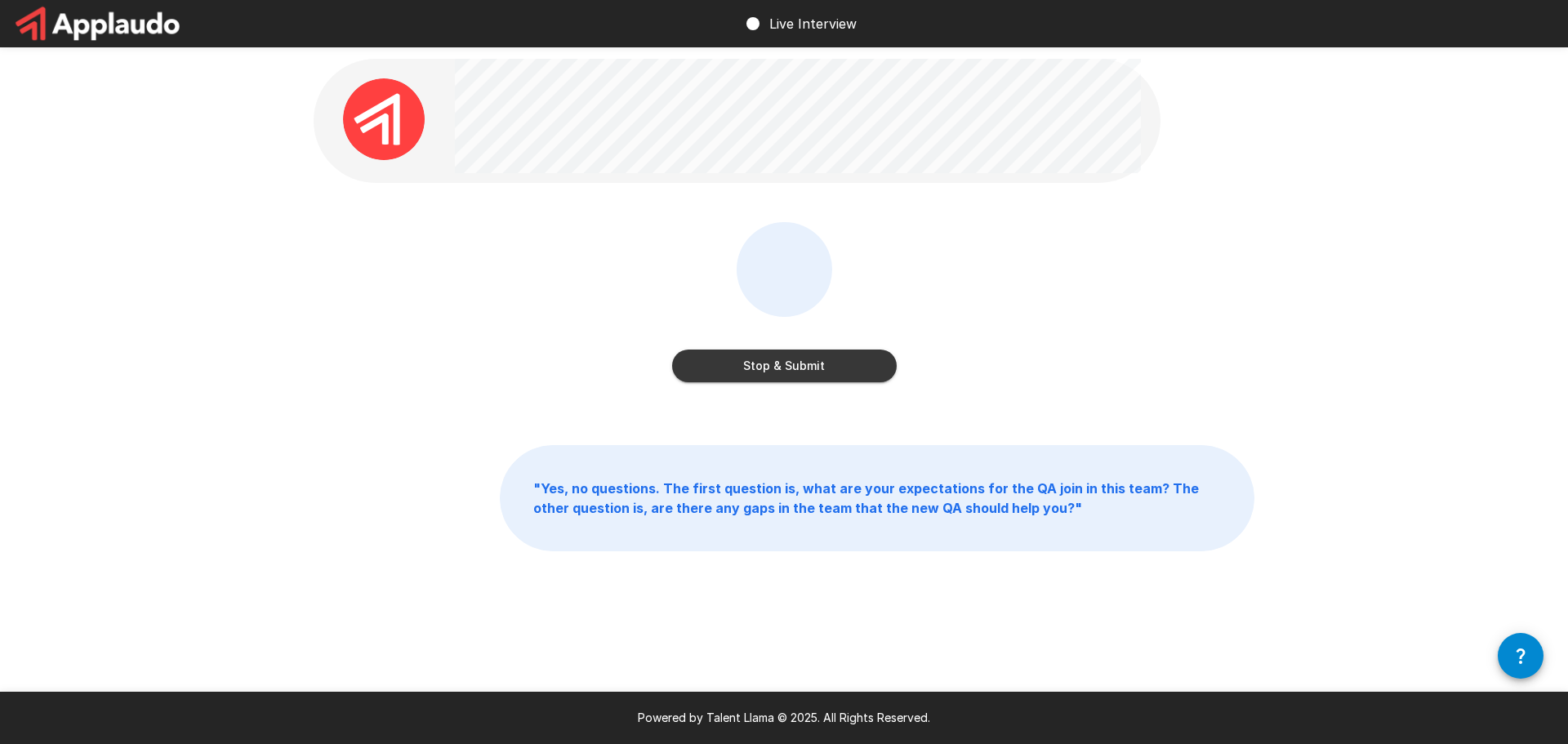
click at [807, 363] on button "Stop & Submit" at bounding box center [784, 366] width 225 height 33
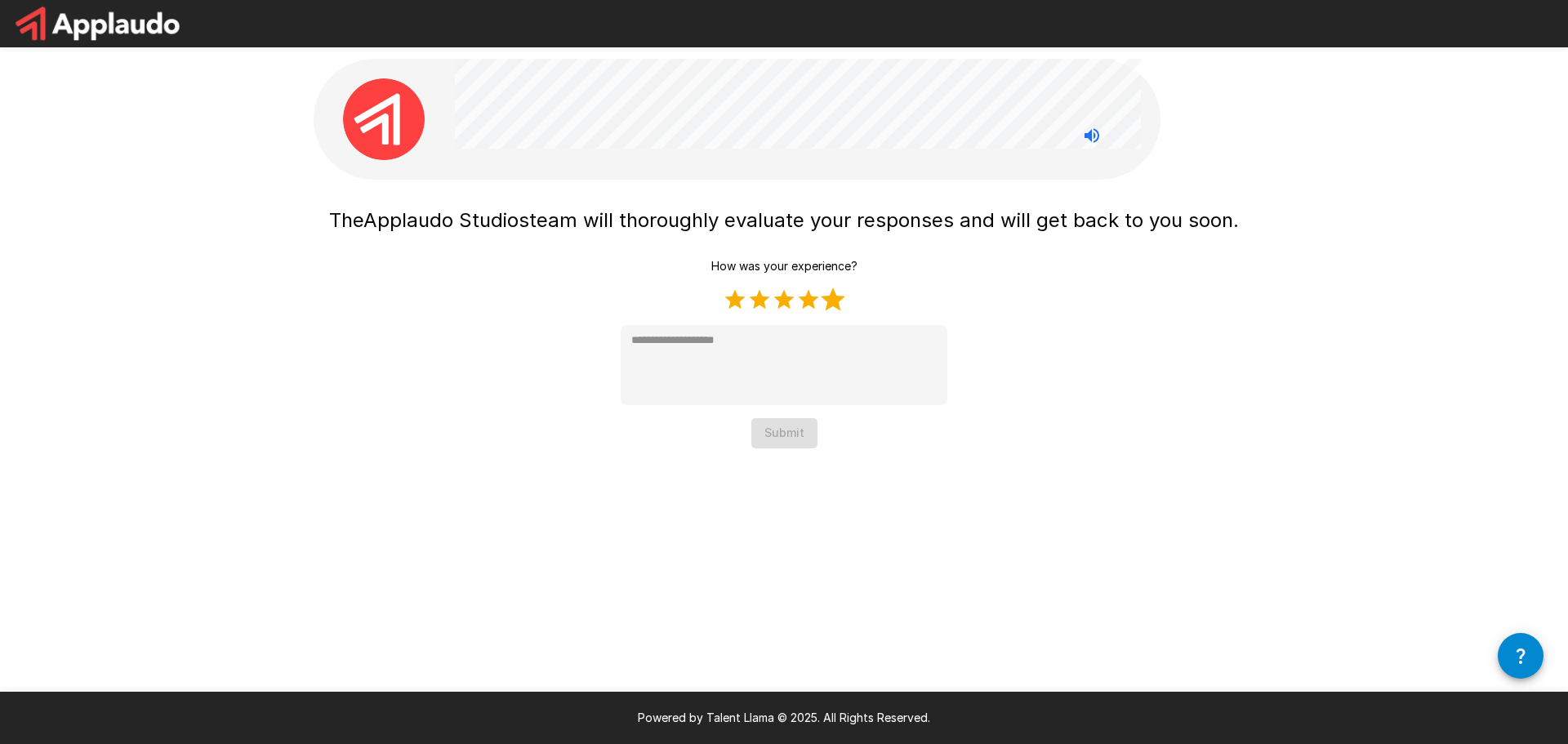
click at [835, 295] on label "5 Stars" at bounding box center [833, 300] width 24 height 24
type textarea "*"
click at [790, 431] on button "Submit" at bounding box center [784, 434] width 66 height 30
